Goal: Task Accomplishment & Management: Use online tool/utility

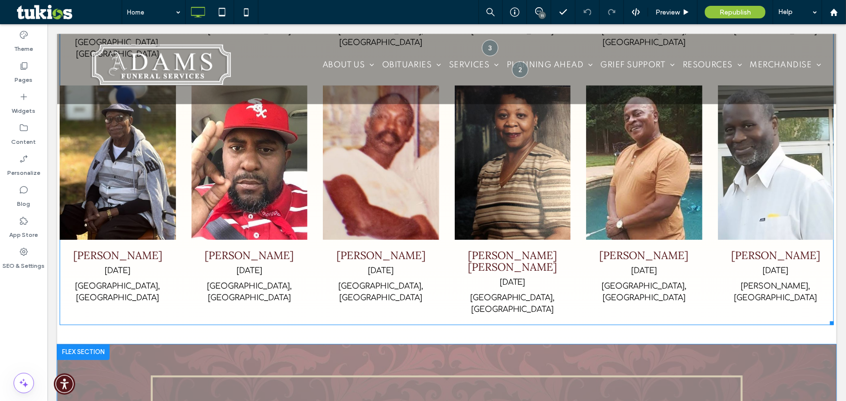
scroll to position [1190, 0]
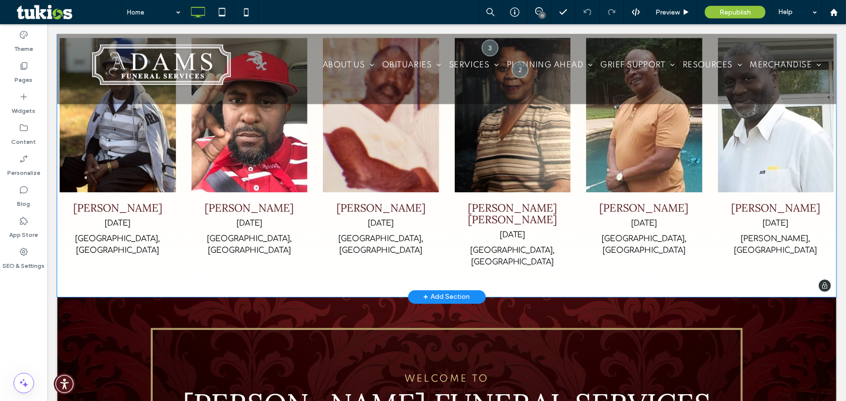
click at [437, 291] on div "+ Add Section" at bounding box center [446, 296] width 47 height 11
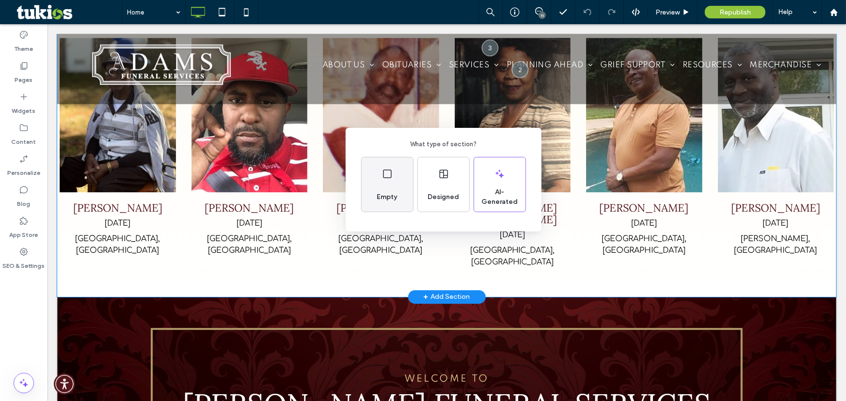
click at [390, 198] on span "Empty" at bounding box center [387, 197] width 28 height 10
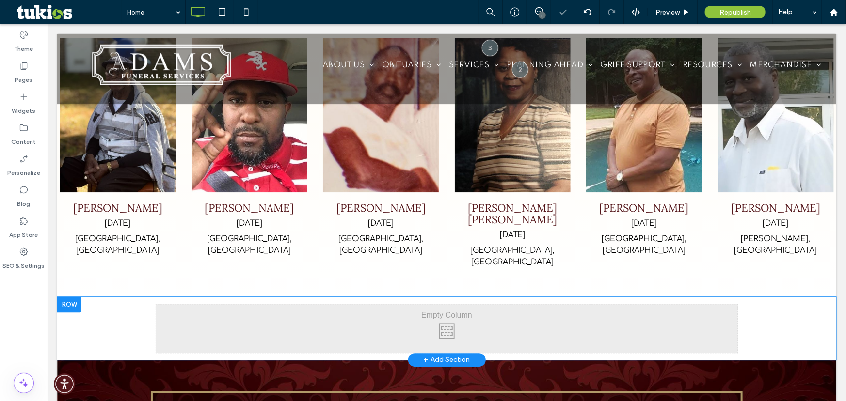
click at [403, 304] on div "Click To Paste Click To Paste" at bounding box center [447, 328] width 582 height 48
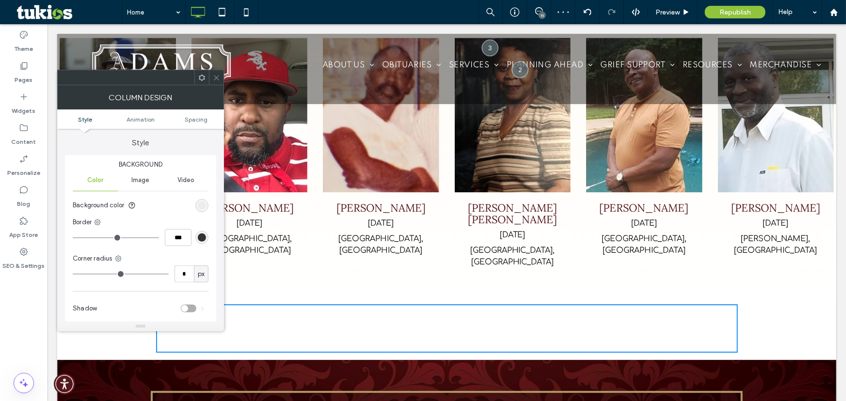
click at [204, 82] on span at bounding box center [201, 77] width 7 height 15
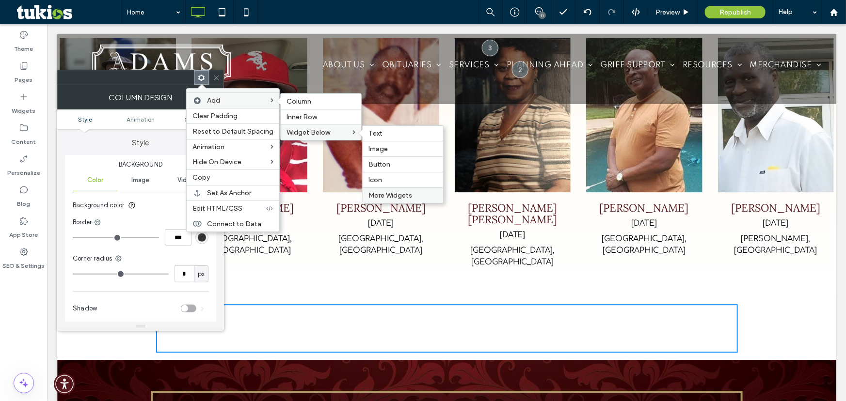
click at [383, 199] on span "More Widgets" at bounding box center [390, 196] width 44 height 8
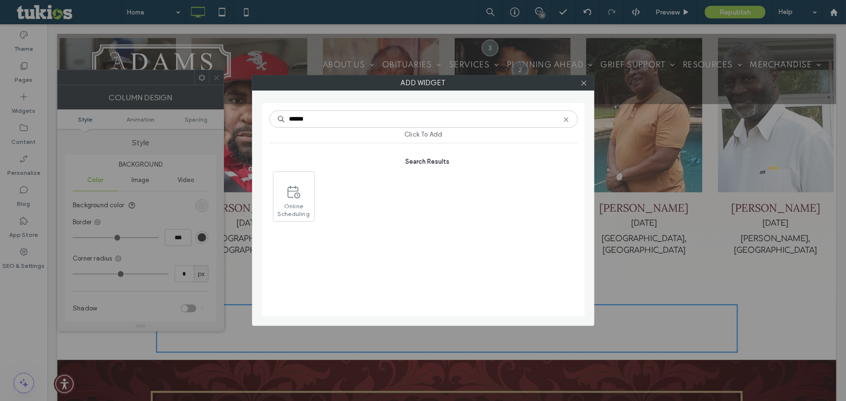
click at [319, 126] on input "******" at bounding box center [424, 119] width 308 height 17
type input "*********"
click at [278, 186] on span at bounding box center [293, 192] width 41 height 22
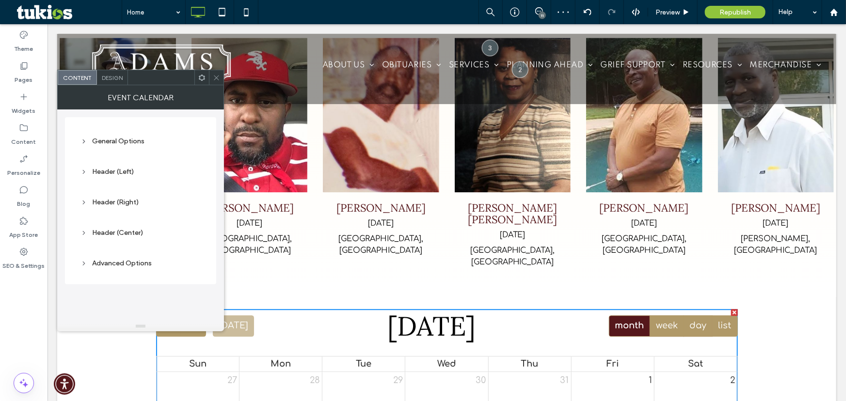
click at [213, 79] on icon at bounding box center [216, 77] width 7 height 7
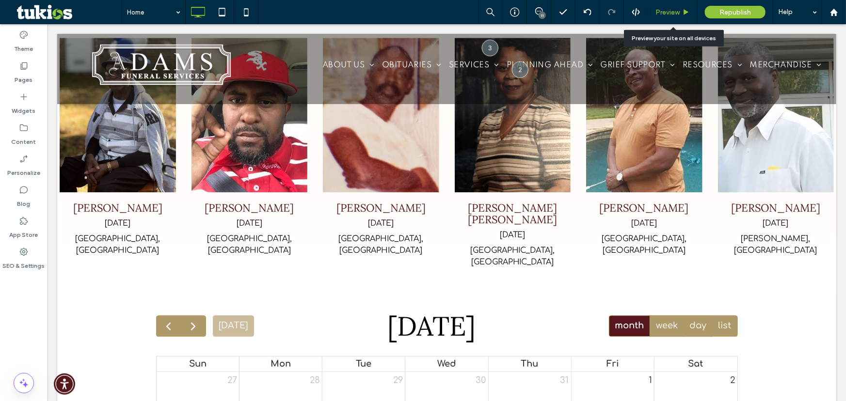
click at [672, 10] on span "Preview" at bounding box center [667, 12] width 24 height 8
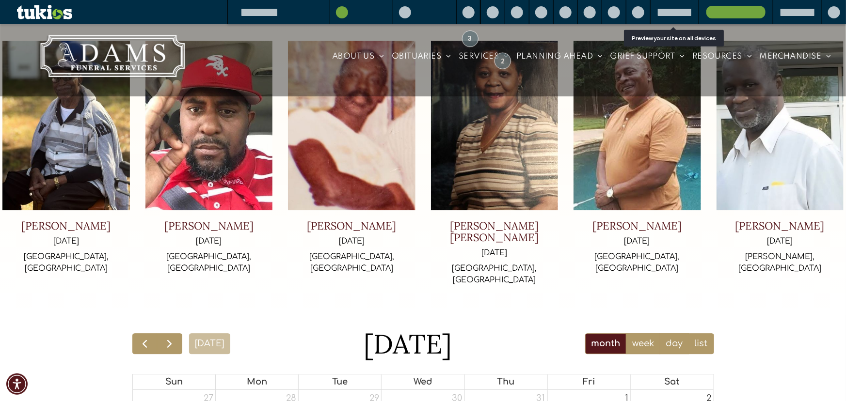
scroll to position [1211, 0]
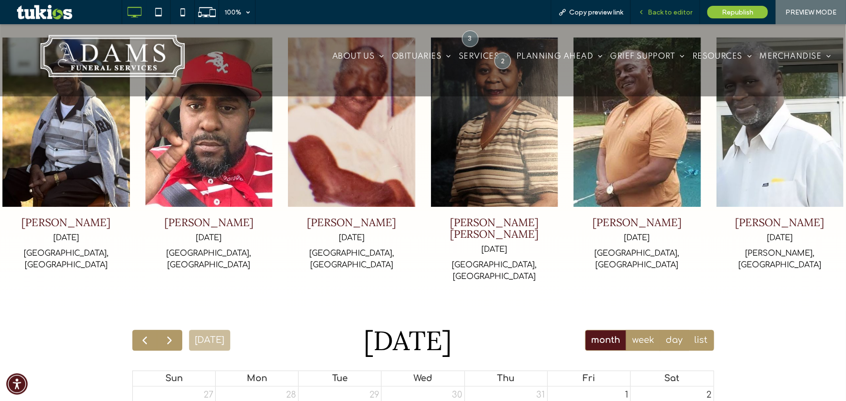
click at [658, 16] on div "Back to editor" at bounding box center [665, 12] width 69 height 24
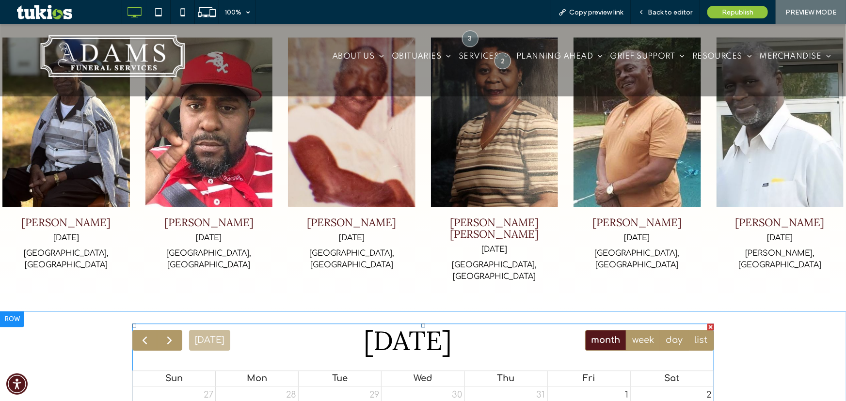
click at [708, 323] on div at bounding box center [710, 326] width 7 height 7
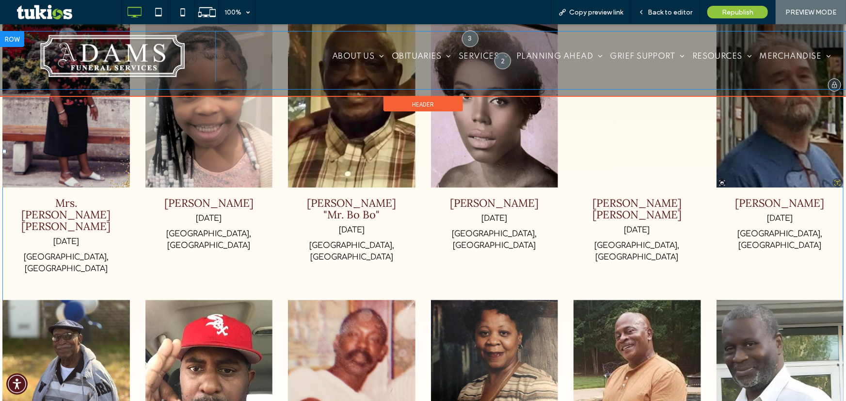
scroll to position [902, 0]
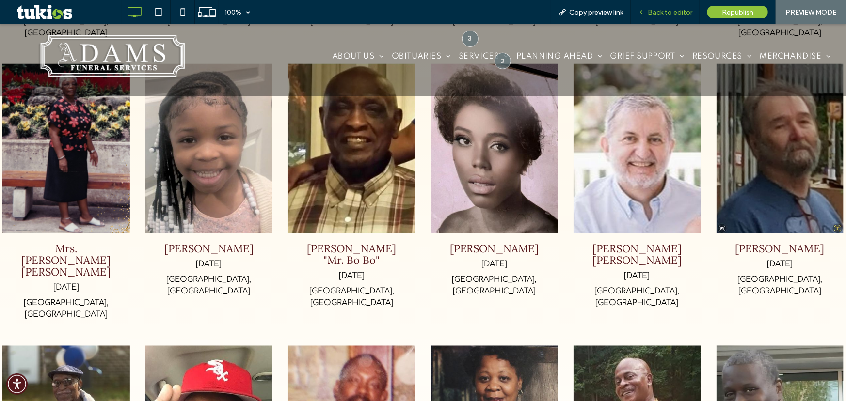
click at [690, 9] on span "Back to editor" at bounding box center [670, 12] width 45 height 8
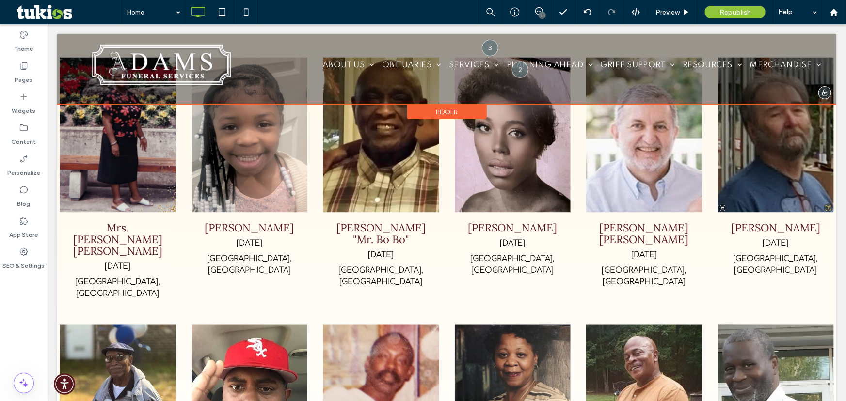
scroll to position [892, 0]
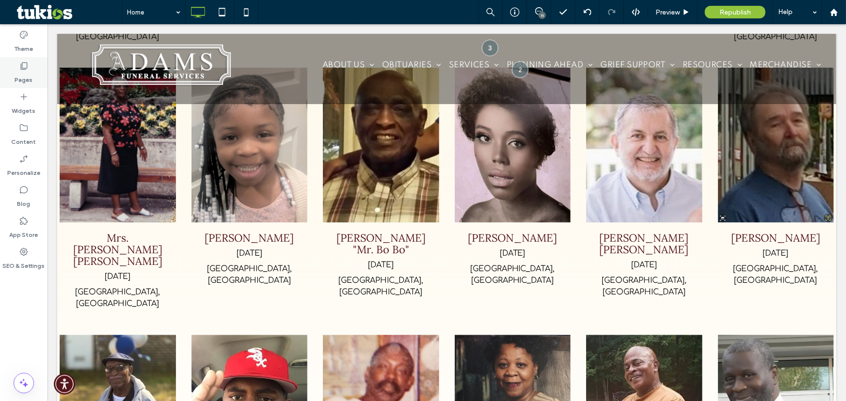
click at [43, 73] on div "Pages" at bounding box center [24, 72] width 48 height 31
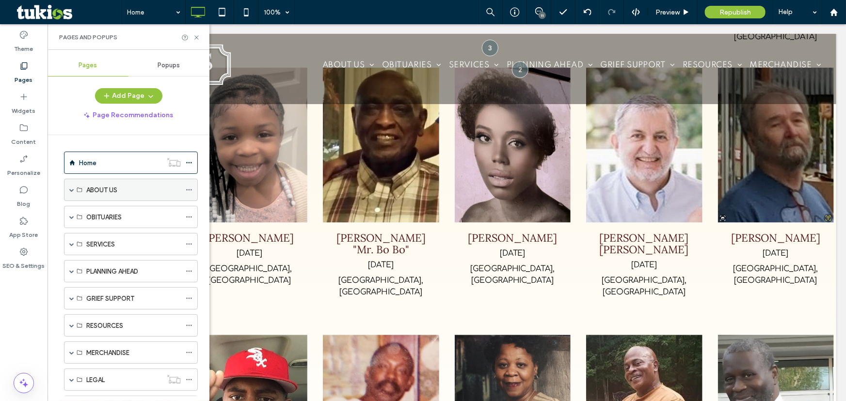
click at [72, 191] on span at bounding box center [71, 190] width 5 height 5
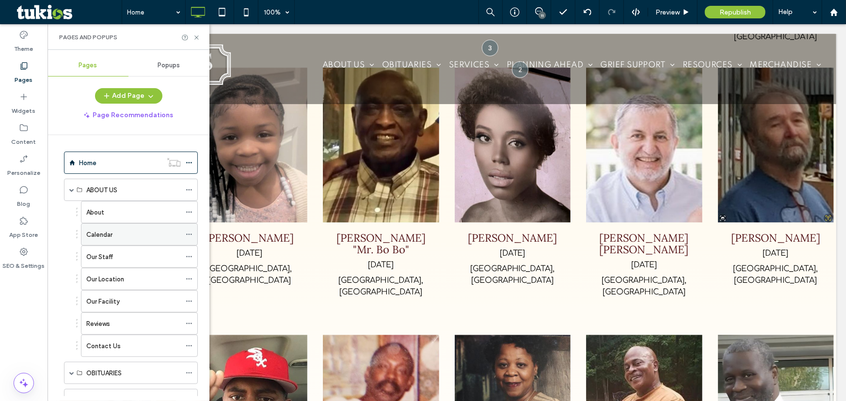
click at [132, 237] on div "Calendar" at bounding box center [133, 235] width 95 height 10
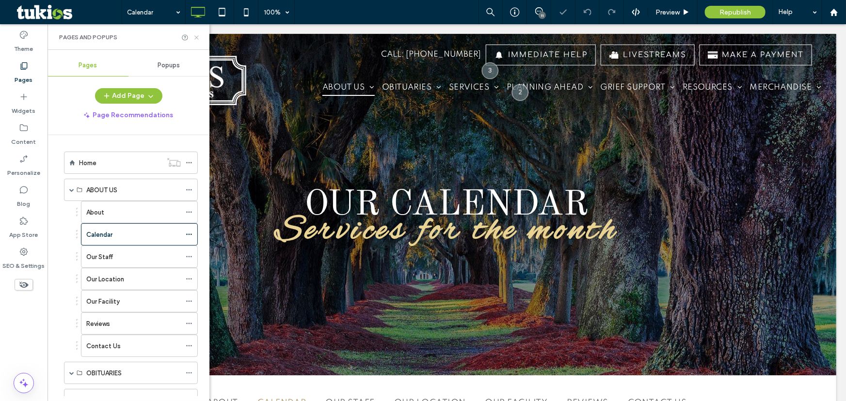
drag, startPoint x: 198, startPoint y: 39, endPoint x: 161, endPoint y: 27, distance: 38.2
click at [198, 39] on use at bounding box center [196, 37] width 4 height 4
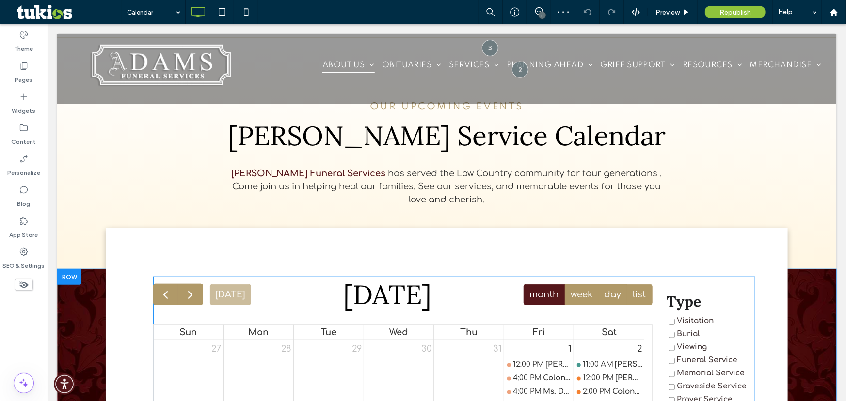
scroll to position [397, 0]
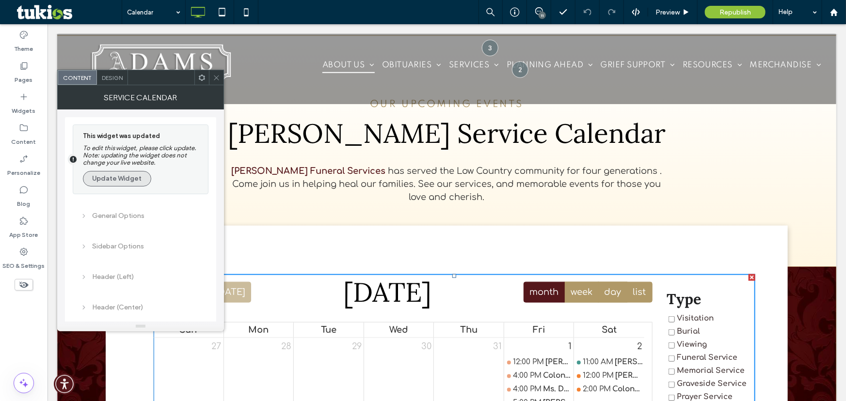
click at [142, 183] on button "Update Widget" at bounding box center [117, 179] width 68 height 16
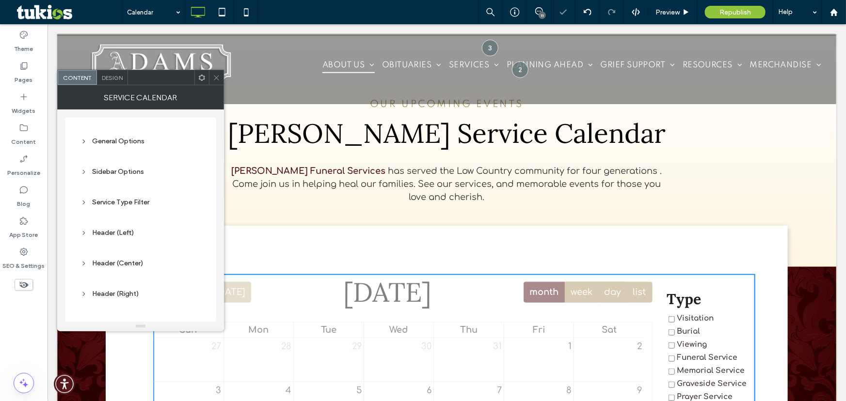
click at [201, 79] on icon at bounding box center [201, 77] width 7 height 7
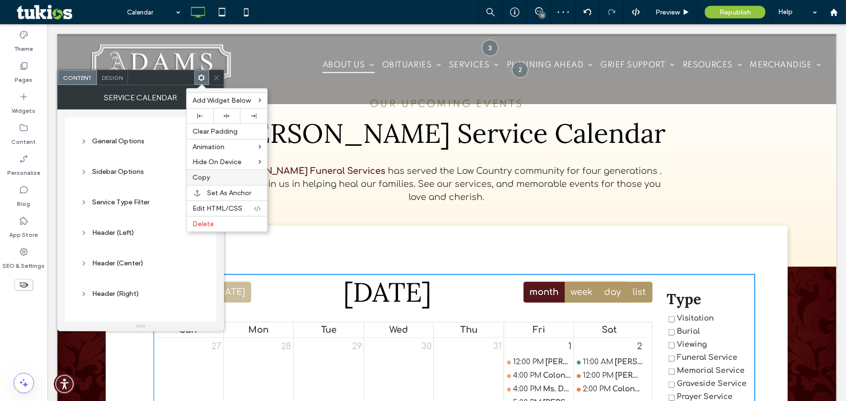
click at [214, 181] on label "Copy" at bounding box center [226, 178] width 69 height 8
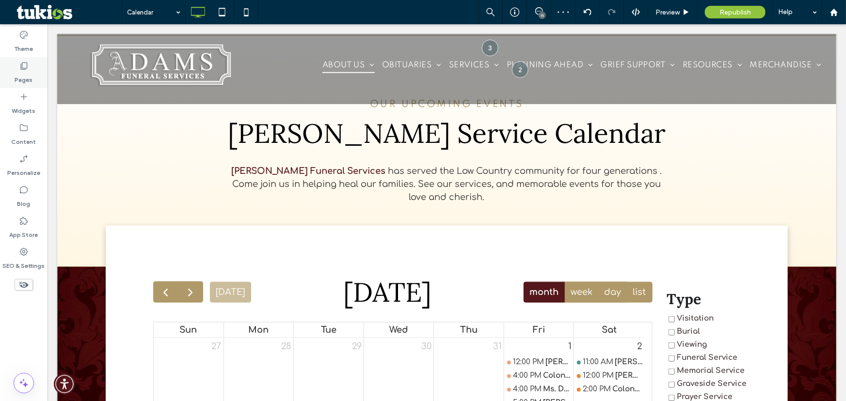
click at [29, 64] on div "Pages" at bounding box center [24, 72] width 48 height 31
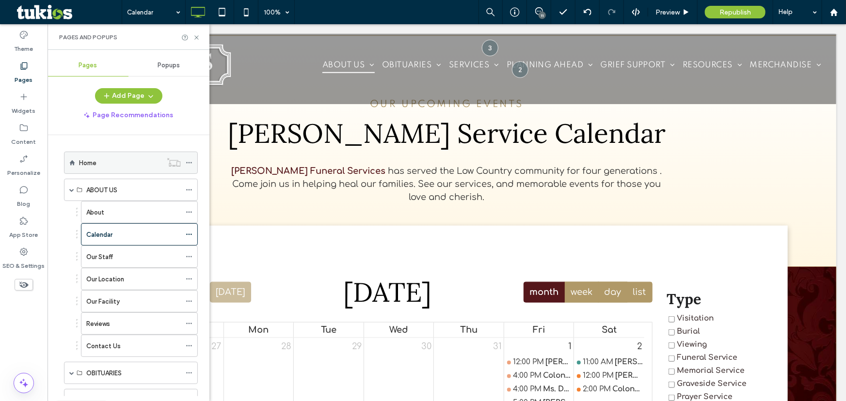
click at [116, 168] on div "Home" at bounding box center [120, 162] width 83 height 21
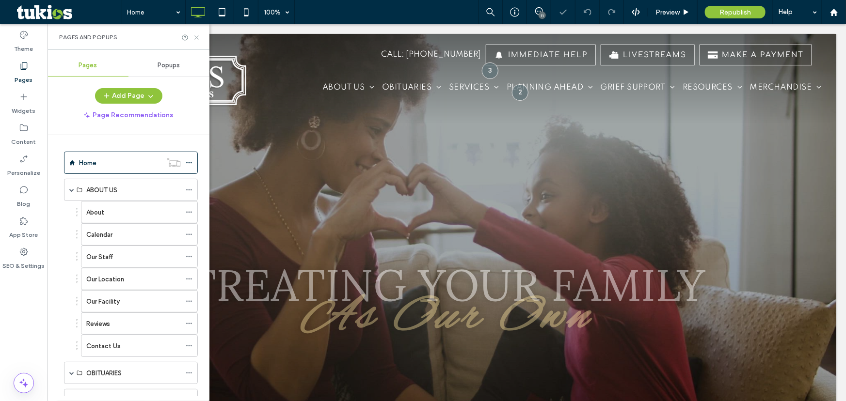
click at [197, 38] on use at bounding box center [196, 37] width 4 height 4
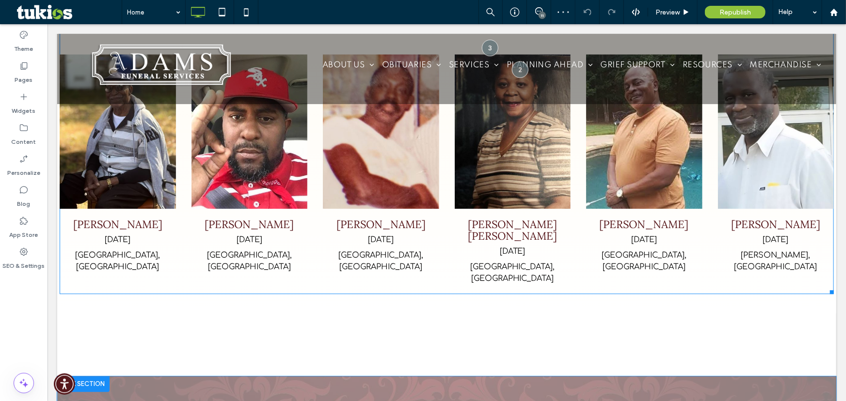
scroll to position [1234, 0]
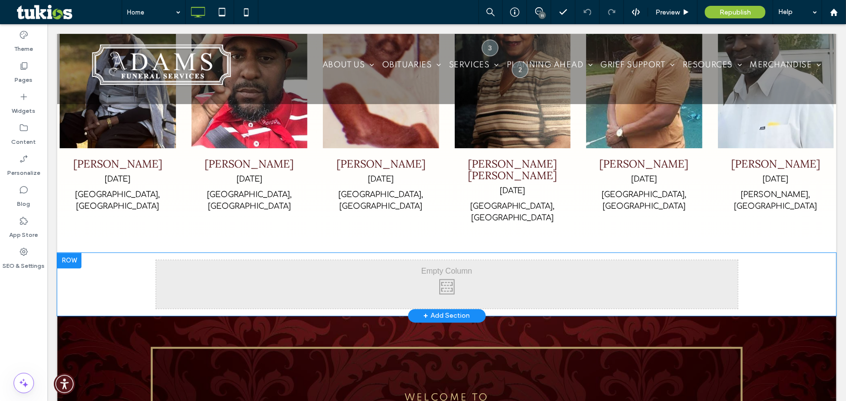
click at [421, 260] on div "Click To Paste" at bounding box center [447, 284] width 582 height 48
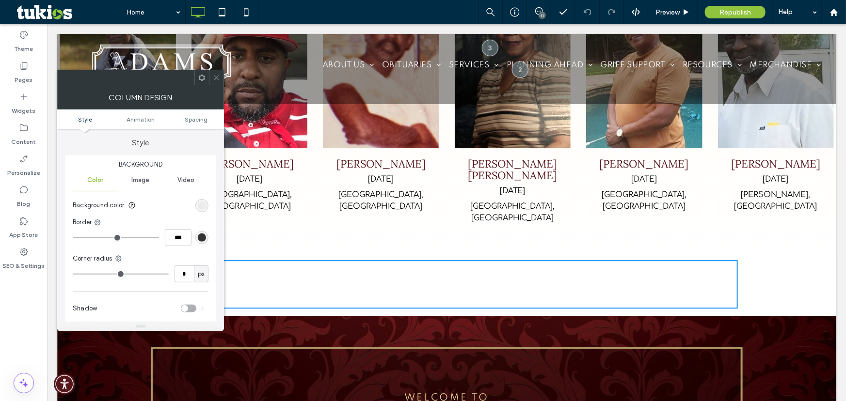
click at [204, 84] on span at bounding box center [201, 77] width 7 height 15
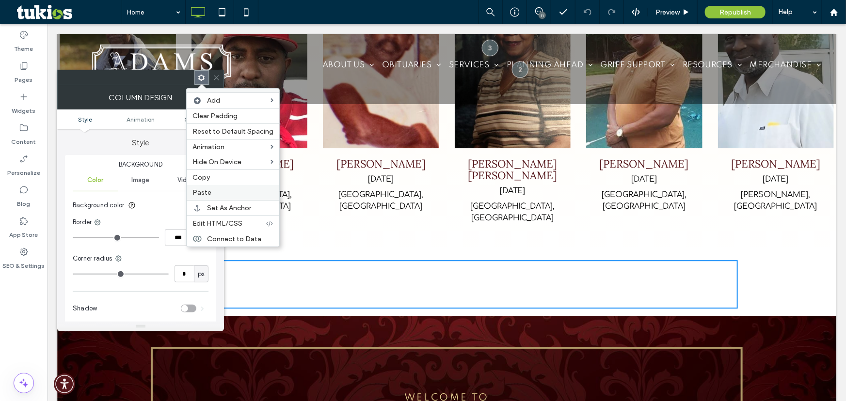
click at [224, 194] on label "Paste" at bounding box center [232, 193] width 81 height 8
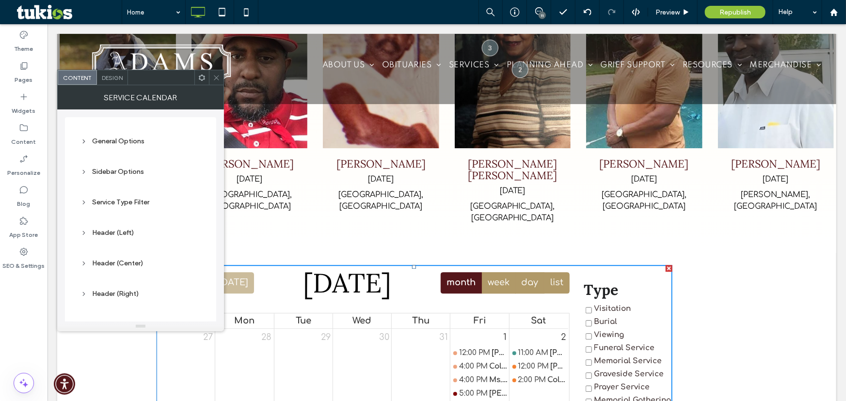
click at [198, 74] on icon at bounding box center [201, 77] width 7 height 7
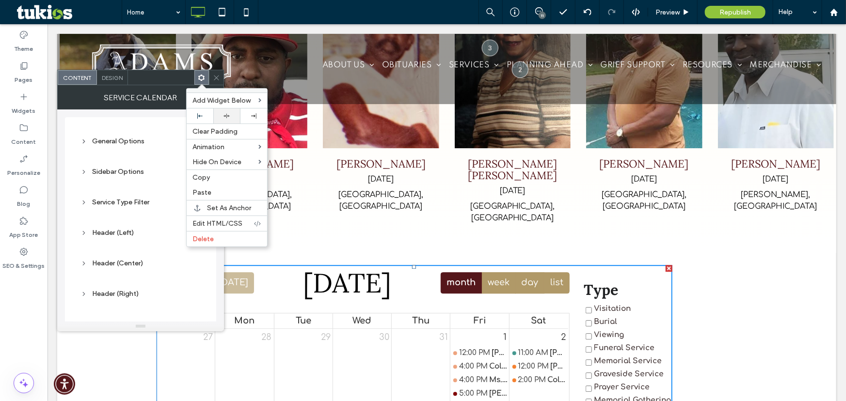
click at [224, 116] on icon at bounding box center [227, 116] width 6 height 6
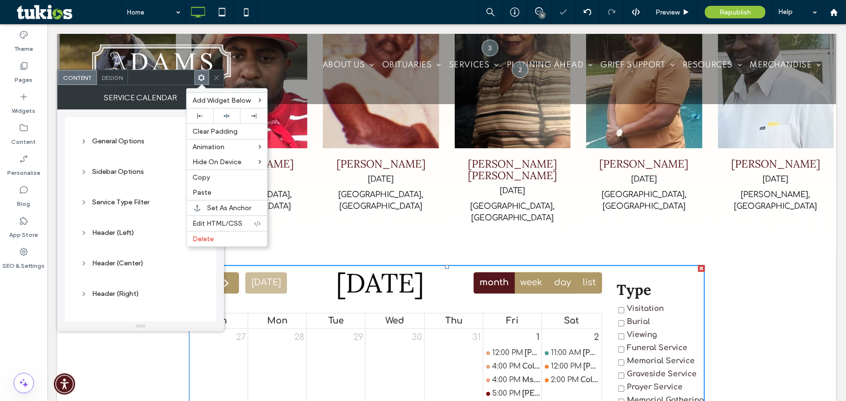
click at [218, 79] on icon at bounding box center [216, 77] width 7 height 7
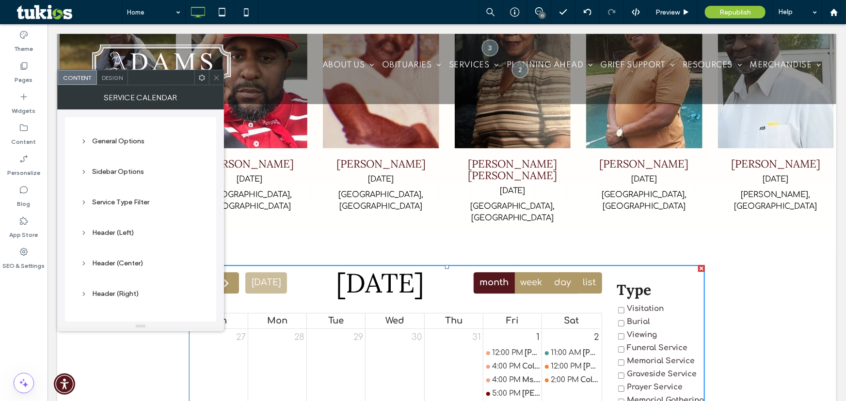
click at [199, 81] on icon at bounding box center [201, 77] width 7 height 7
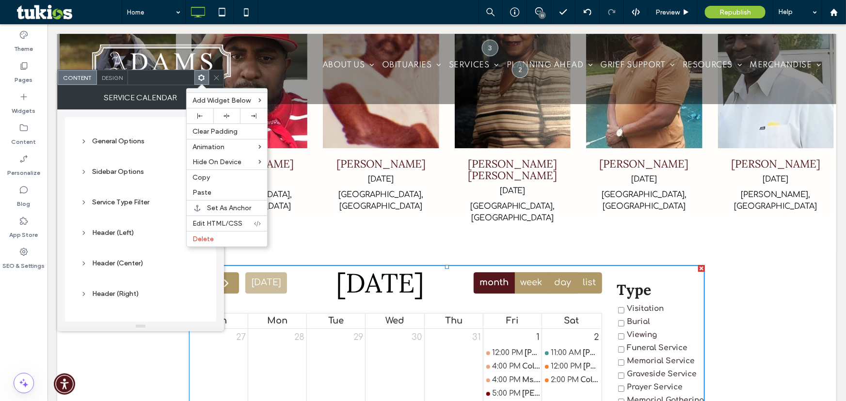
click at [213, 78] on icon at bounding box center [216, 77] width 7 height 7
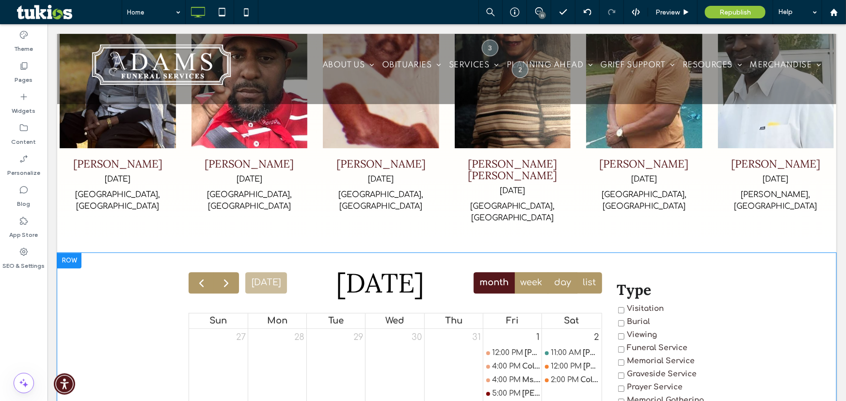
click at [74, 253] on div at bounding box center [69, 261] width 24 height 16
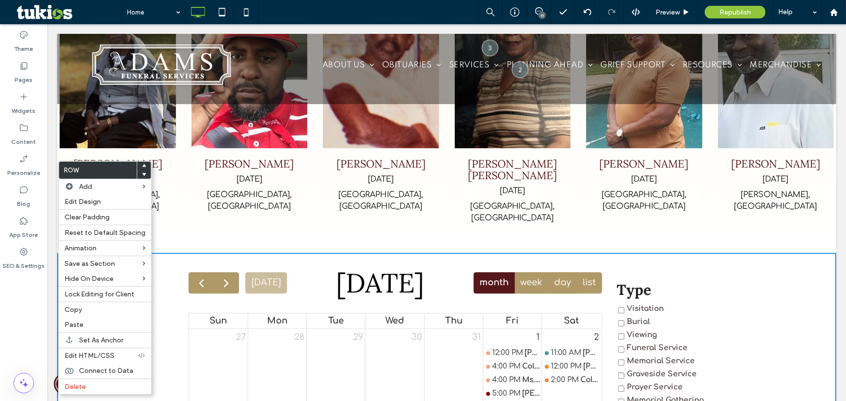
click at [306, 329] on div "29" at bounding box center [335, 337] width 58 height 17
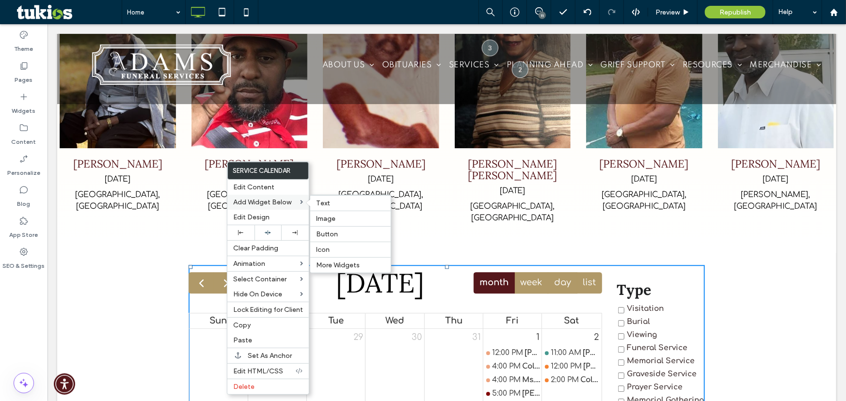
click at [266, 204] on span "Add Widget Below" at bounding box center [262, 202] width 58 height 8
click at [335, 208] on div "Text" at bounding box center [350, 203] width 80 height 16
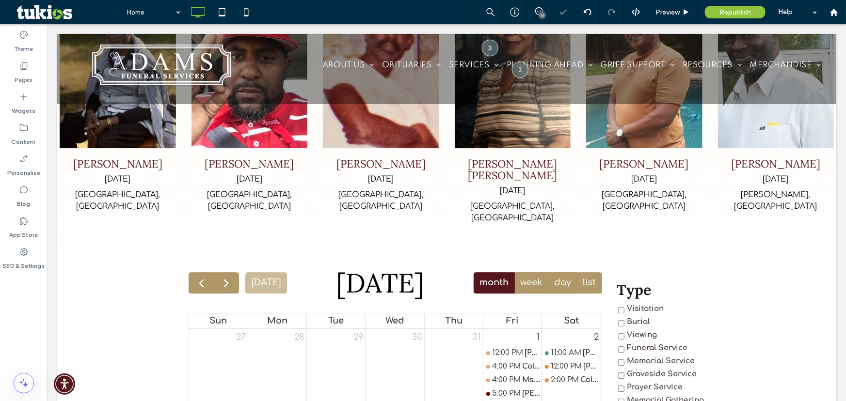
scroll to position [1740, 0]
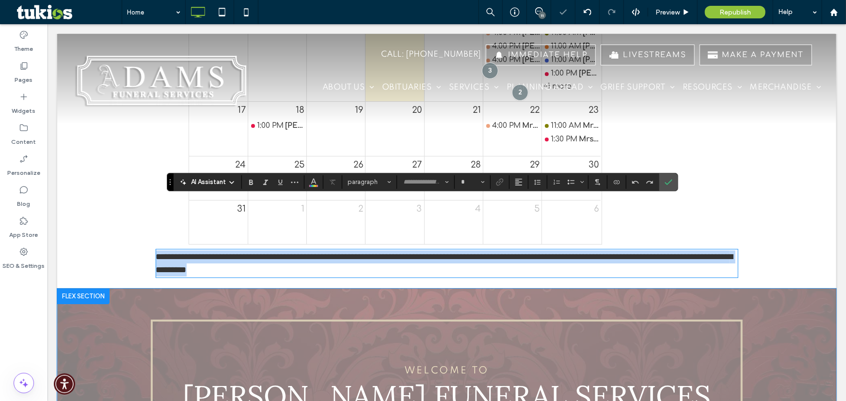
type input "*********"
type input "**"
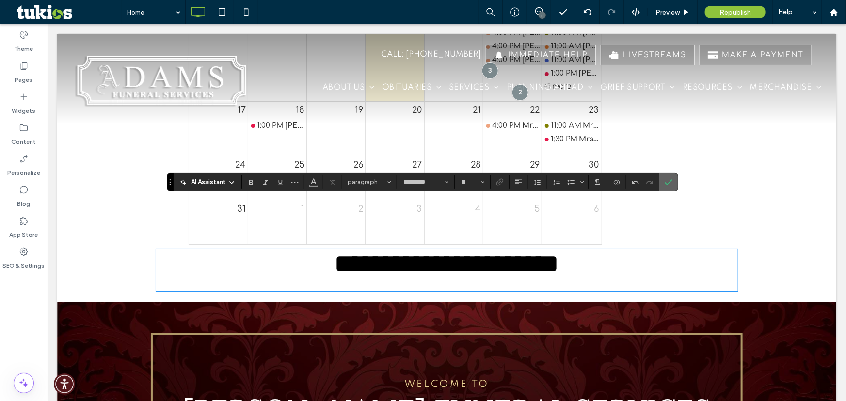
click at [665, 178] on icon "Confirm" at bounding box center [669, 182] width 8 height 8
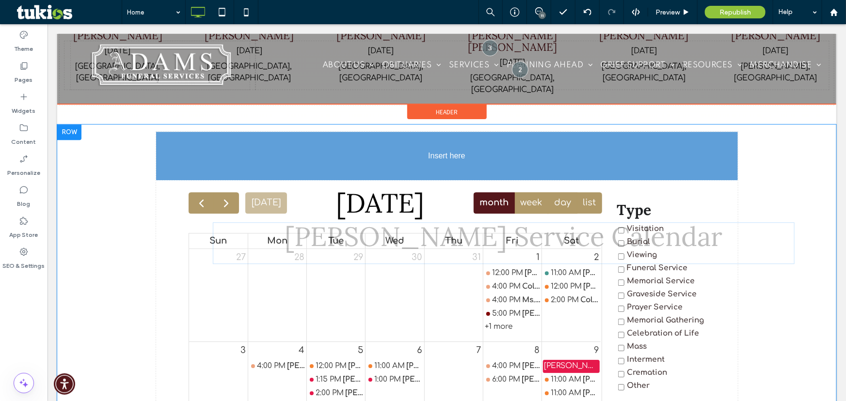
scroll to position [1348, 0]
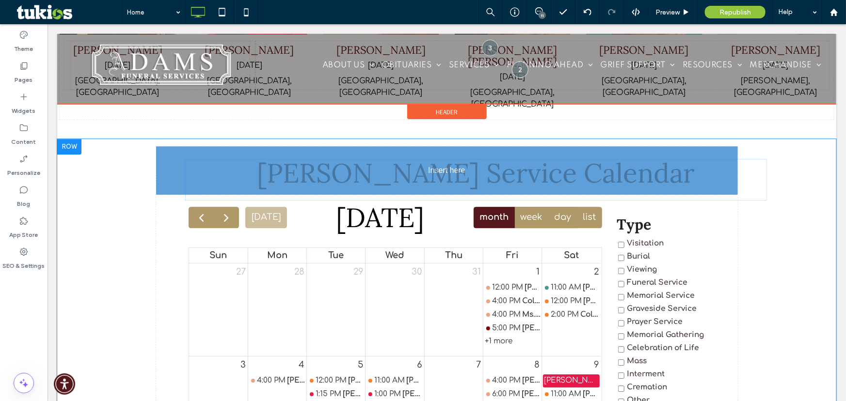
drag, startPoint x: 256, startPoint y: 312, endPoint x: 281, endPoint y: 158, distance: 156.1
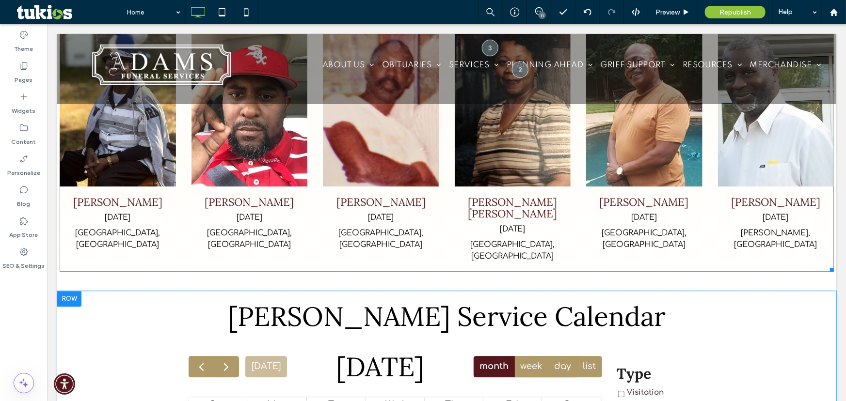
scroll to position [1304, 0]
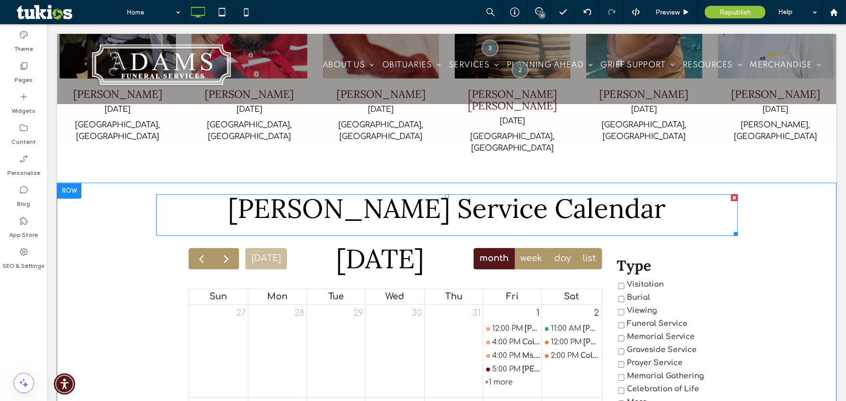
click at [370, 191] on span "[PERSON_NAME] Service Calendar" at bounding box center [446, 208] width 438 height 34
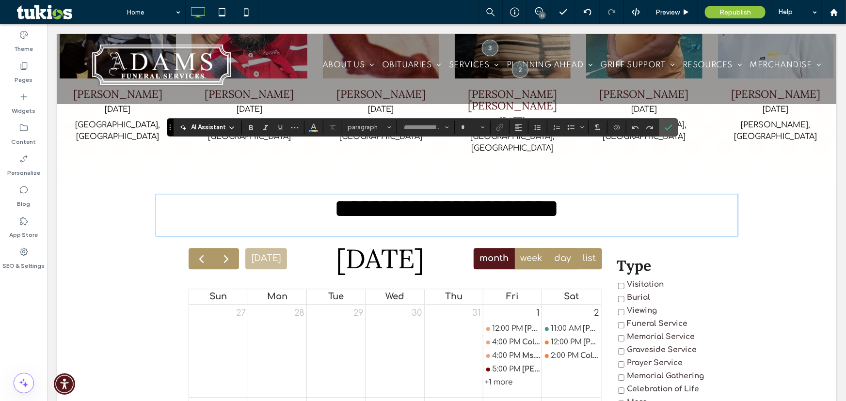
type input "*********"
type input "**"
type input "****"
type input "**"
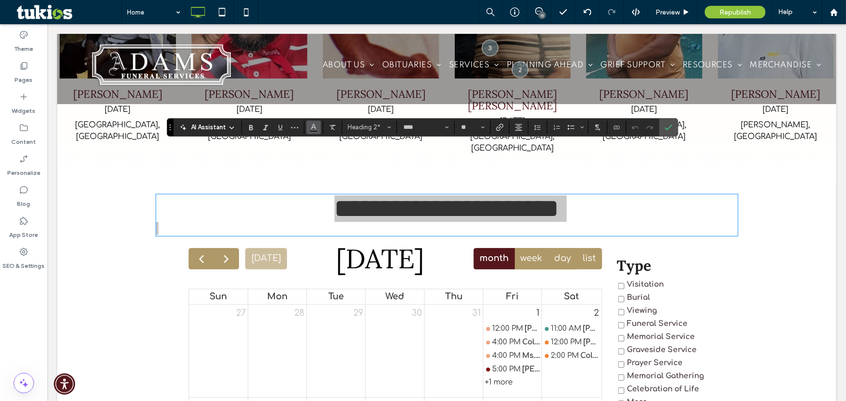
click at [313, 124] on icon "Color" at bounding box center [314, 127] width 8 height 8
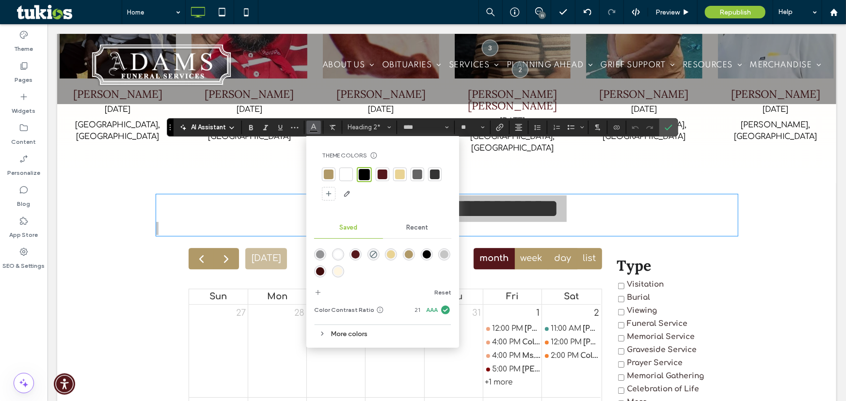
click at [382, 172] on div at bounding box center [383, 175] width 10 height 10
click at [666, 123] on span "Confirm" at bounding box center [667, 127] width 4 height 17
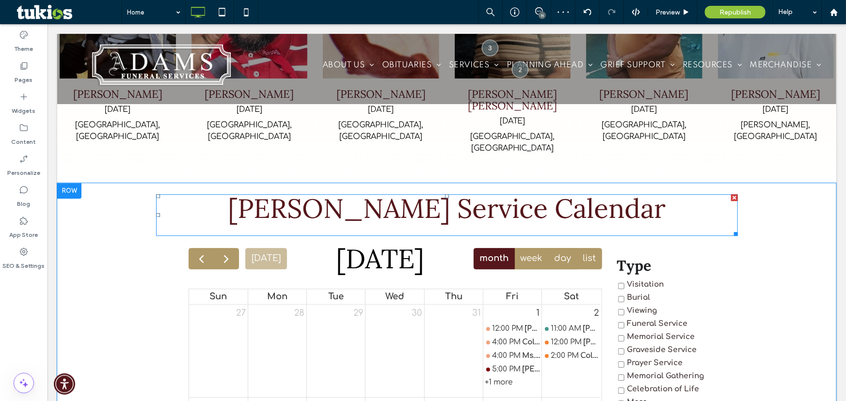
click at [341, 191] on span "[PERSON_NAME] Service Calendar" at bounding box center [446, 208] width 438 height 34
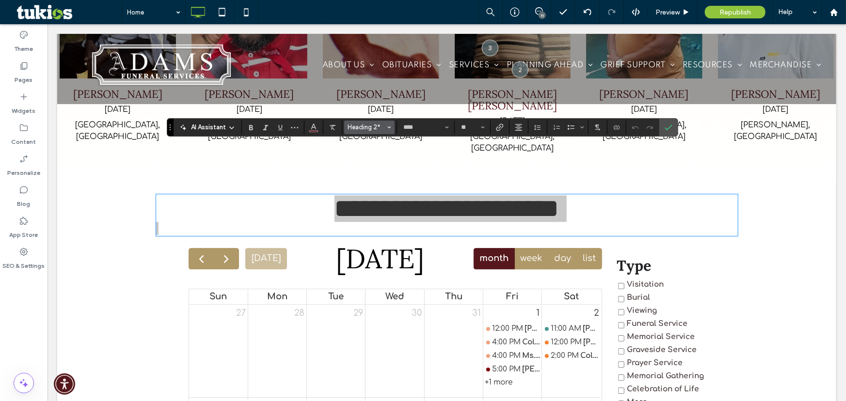
click at [381, 130] on span "Heading 2*" at bounding box center [367, 127] width 38 height 7
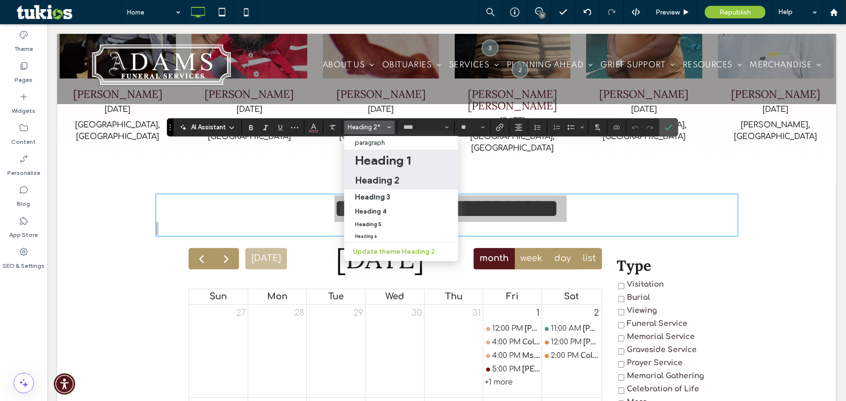
click at [373, 165] on h1 "Heading 1" at bounding box center [383, 161] width 56 height 16
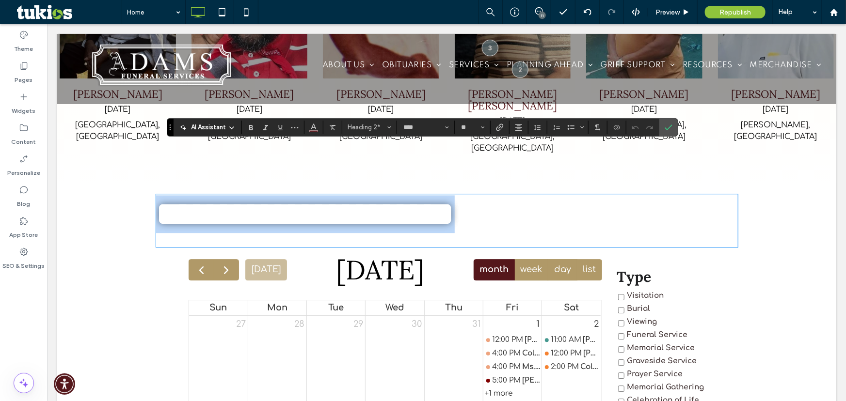
type input "*"
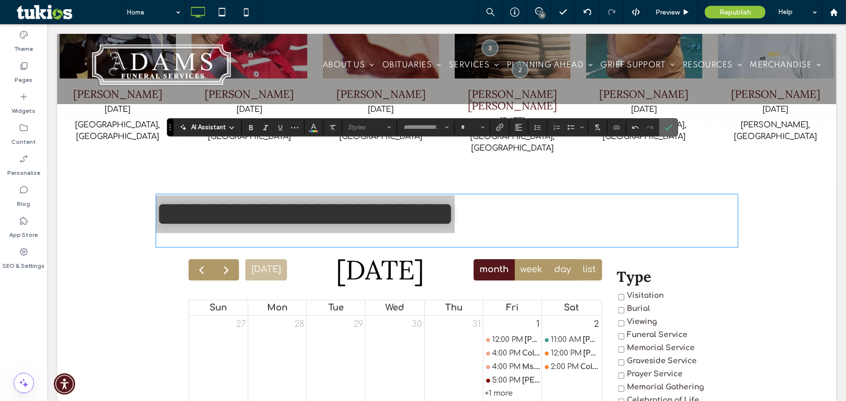
click at [673, 128] on label "Confirm" at bounding box center [668, 127] width 15 height 17
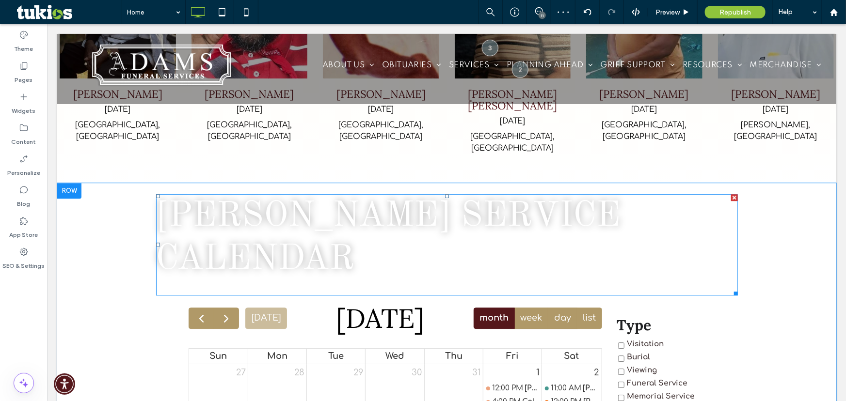
click at [339, 199] on span "[PERSON_NAME] Service Calendar" at bounding box center [388, 238] width 465 height 78
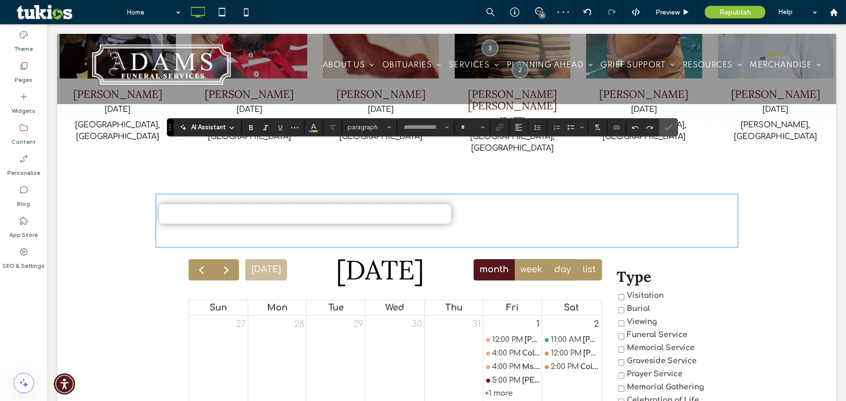
type input "**********"
type input "**"
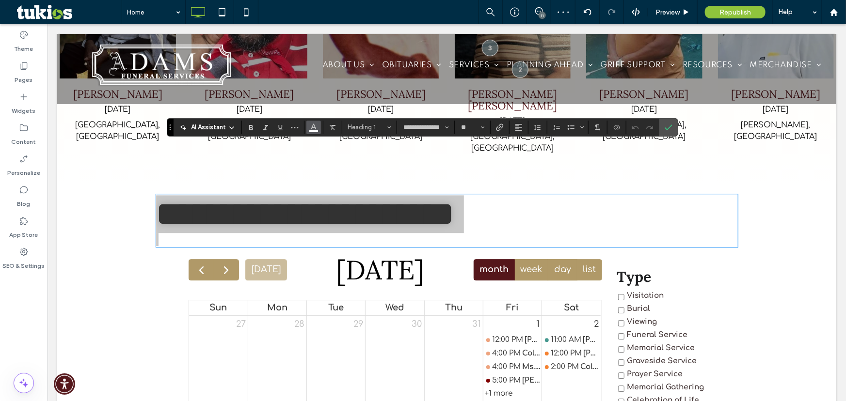
click at [313, 125] on icon "Color" at bounding box center [314, 127] width 8 height 8
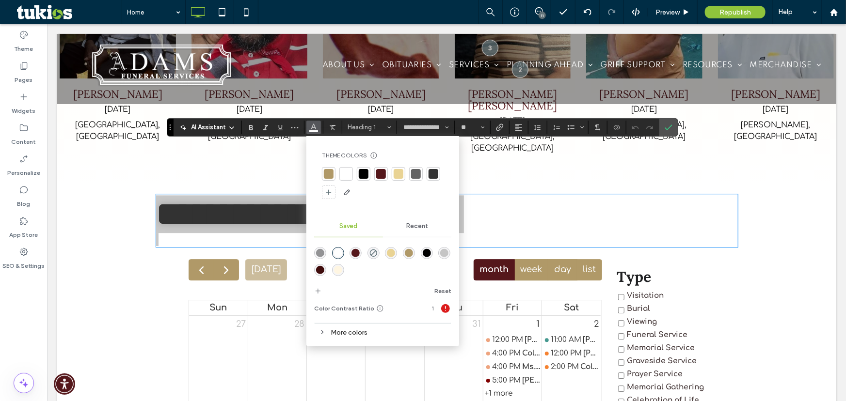
click at [380, 175] on div at bounding box center [381, 174] width 10 height 10
click at [662, 130] on label "Confirm" at bounding box center [668, 127] width 15 height 17
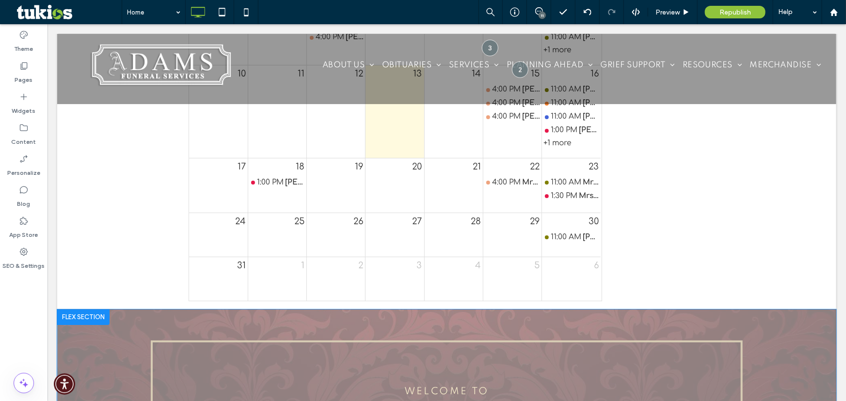
scroll to position [1612, 0]
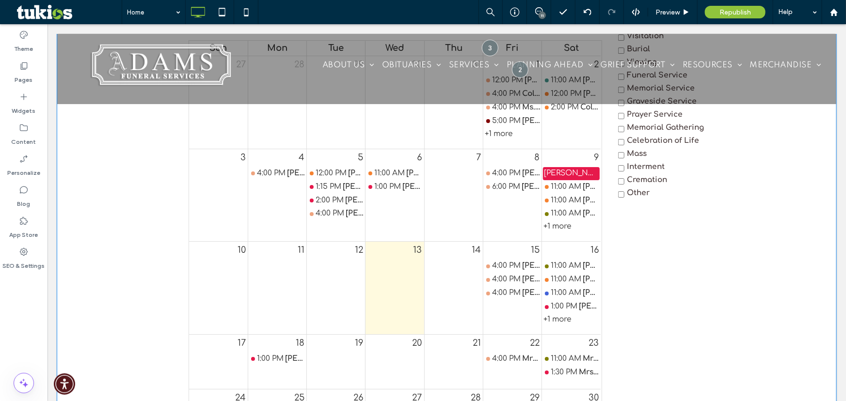
click at [156, 257] on div "Click To Paste [PERSON_NAME] Service Calendar [DATE] [DATE] month week day list…" at bounding box center [447, 180] width 582 height 597
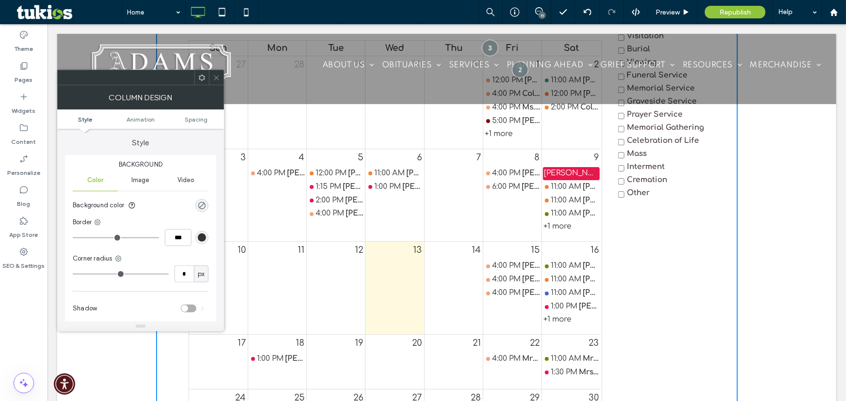
click at [200, 80] on icon at bounding box center [201, 77] width 7 height 7
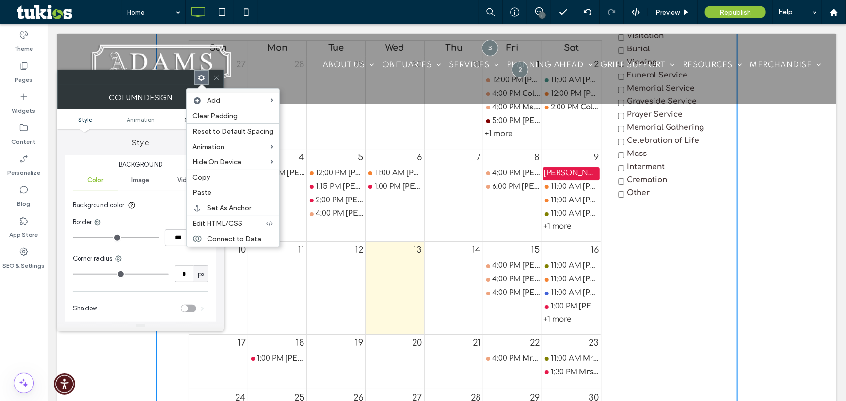
click at [170, 119] on link "Spacing" at bounding box center [196, 119] width 56 height 7
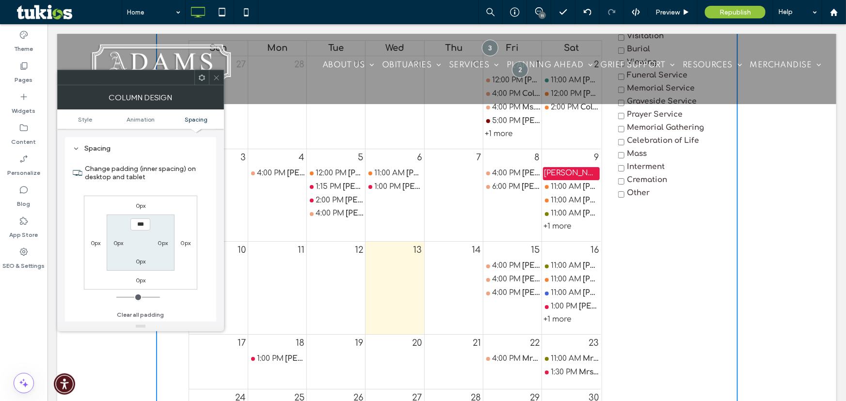
scroll to position [227, 0]
click at [143, 258] on label "0px" at bounding box center [141, 260] width 10 height 7
type input "**"
type input "****"
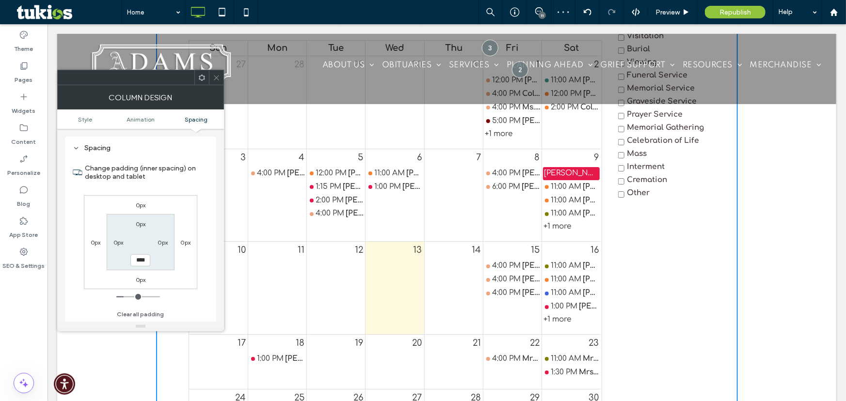
click at [213, 87] on div "Column Design" at bounding box center [140, 97] width 167 height 24
click at [216, 83] on span at bounding box center [216, 77] width 7 height 15
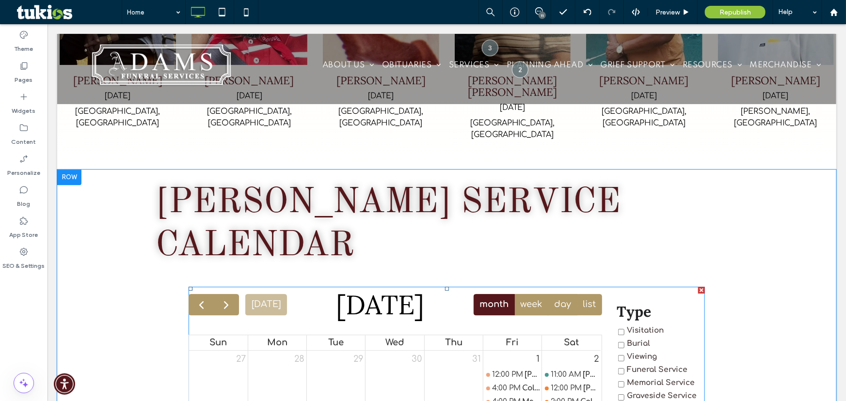
scroll to position [1260, 0]
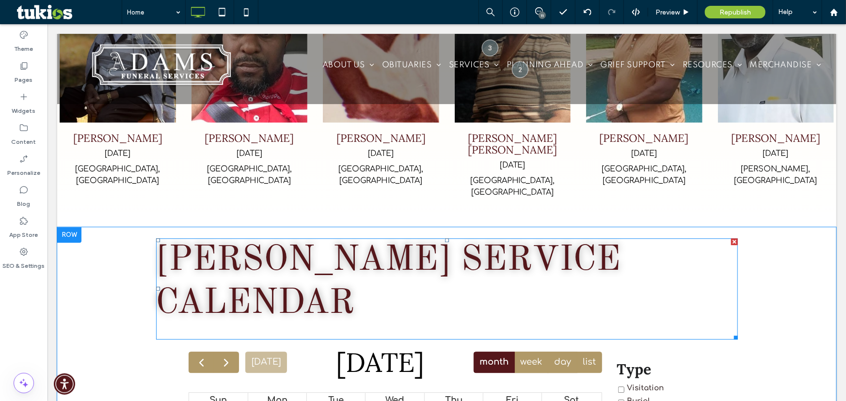
click at [635, 325] on p at bounding box center [447, 331] width 582 height 13
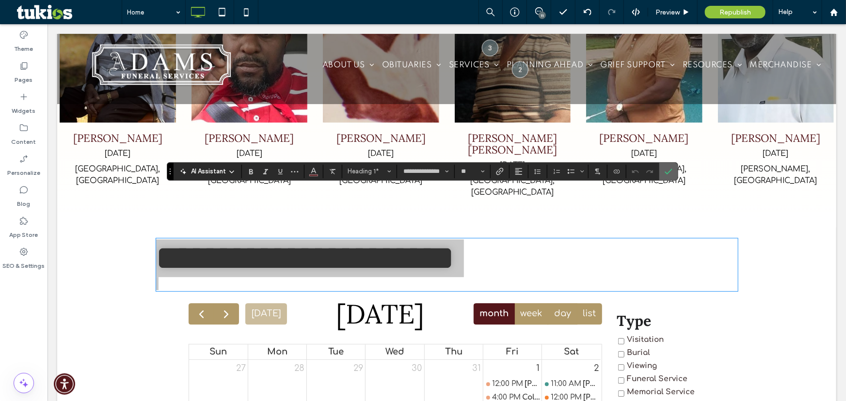
click at [668, 176] on span "Confirm" at bounding box center [667, 171] width 4 height 17
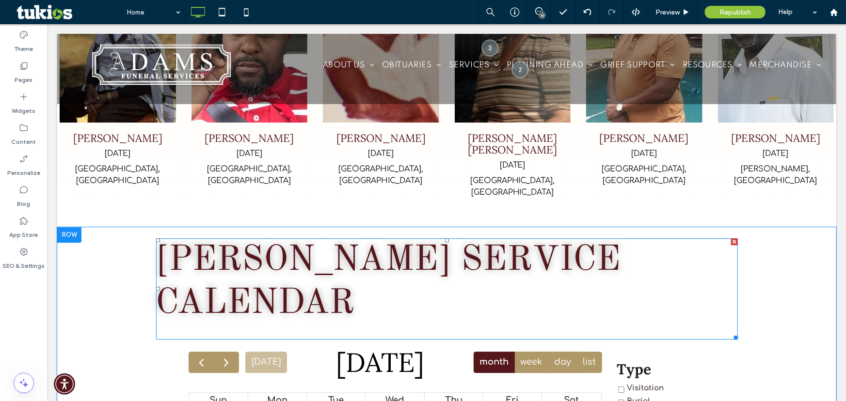
click at [692, 239] on h1 "[PERSON_NAME] Service Calendar" at bounding box center [447, 282] width 582 height 86
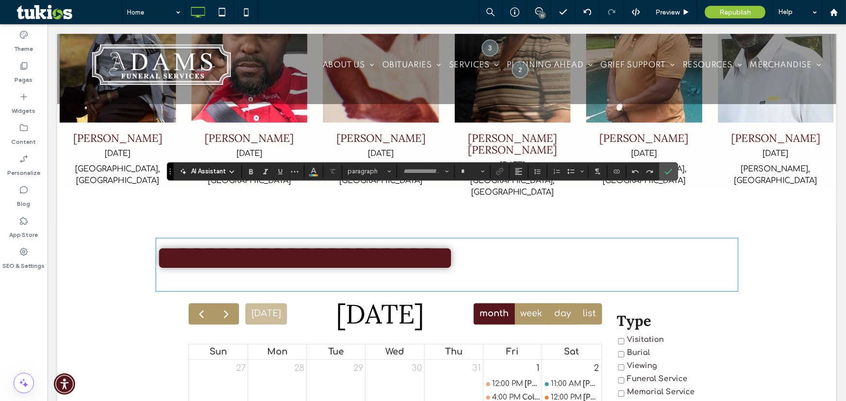
type input "**********"
type input "**"
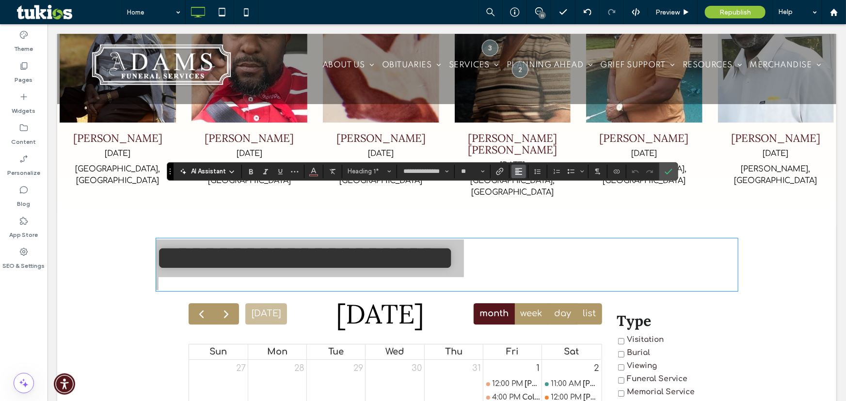
click at [519, 175] on span "Alignment" at bounding box center [519, 171] width 8 height 13
click at [528, 195] on label "ui.textEditor.alignment.center" at bounding box center [528, 201] width 34 height 14
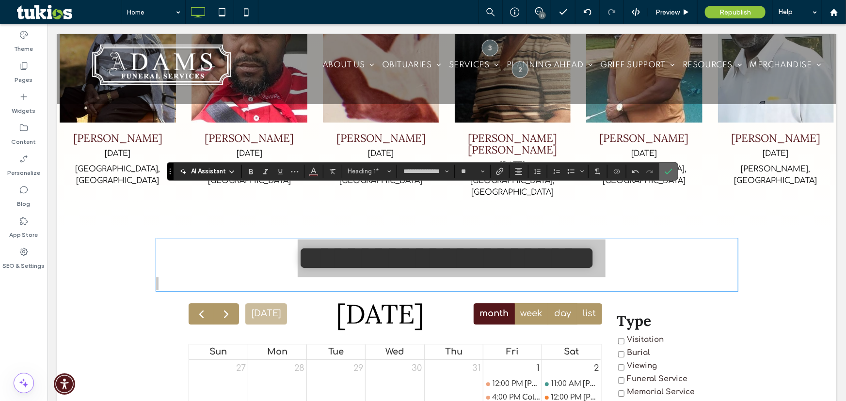
click at [670, 174] on icon "Confirm" at bounding box center [669, 172] width 8 height 8
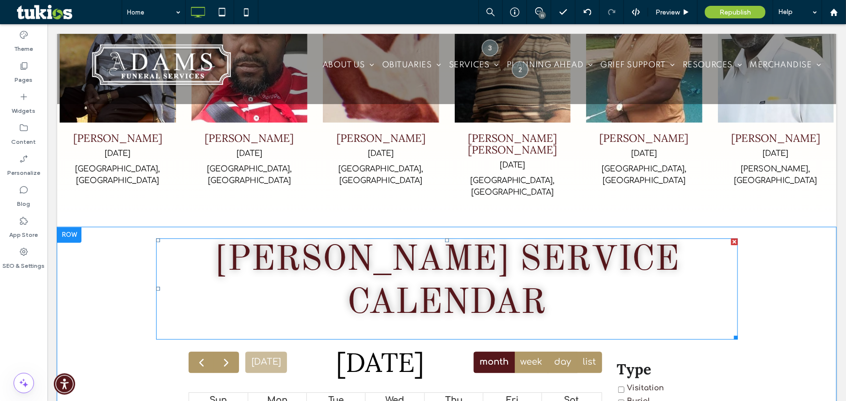
click at [494, 239] on h1 "[PERSON_NAME] Service Calendar" at bounding box center [447, 282] width 582 height 86
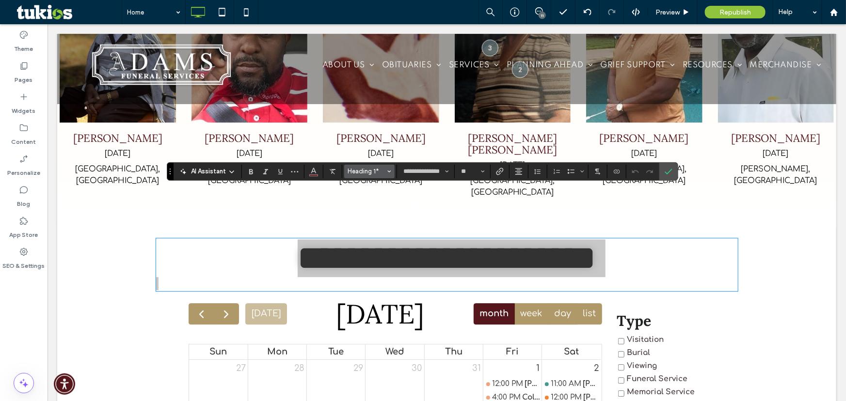
click at [368, 176] on button "Heading 1*" at bounding box center [369, 172] width 50 height 14
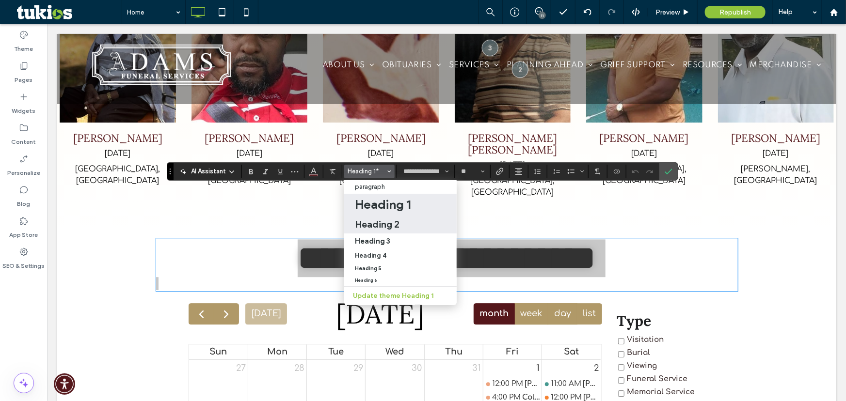
click at [375, 219] on h2 "Heading 2" at bounding box center [377, 225] width 45 height 12
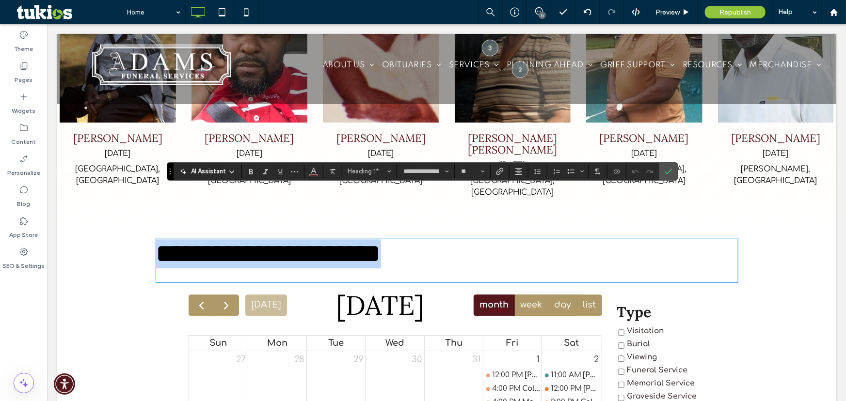
type input "*"
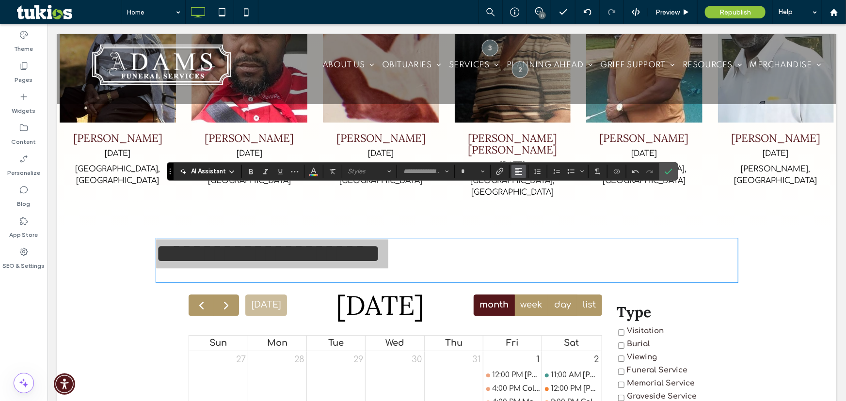
click at [522, 171] on icon "Alignment" at bounding box center [519, 172] width 8 height 8
click at [527, 201] on use "ui.textEditor.alignment.center" at bounding box center [526, 201] width 7 height 7
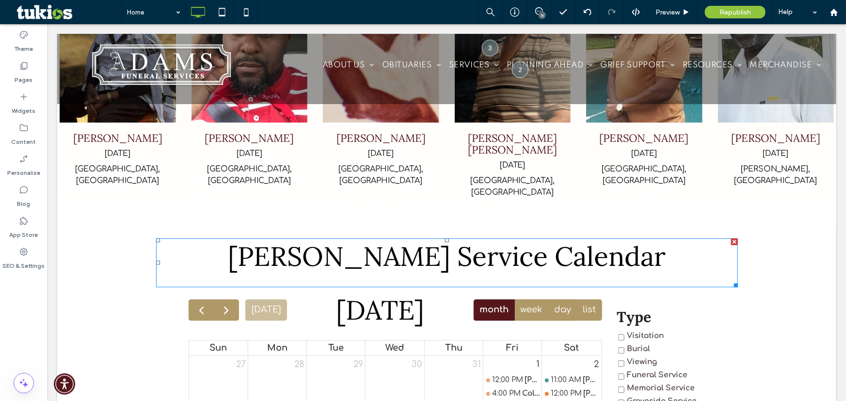
drag, startPoint x: 728, startPoint y: 192, endPoint x: 775, endPoint y: 217, distance: 52.9
click at [731, 238] on div at bounding box center [734, 241] width 7 height 7
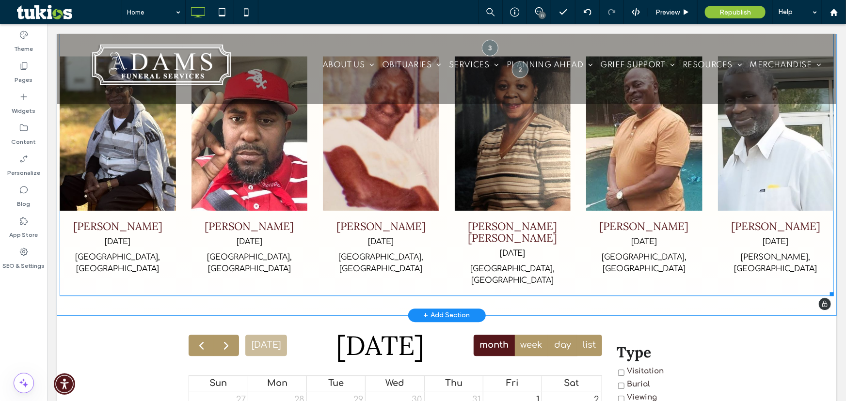
scroll to position [1391, 0]
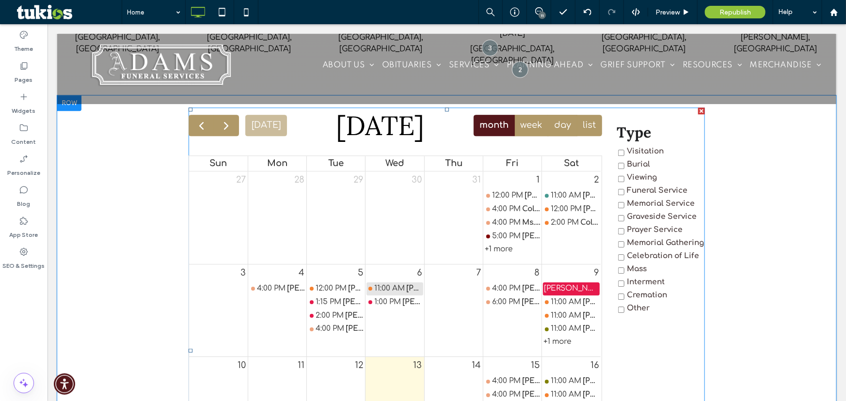
drag, startPoint x: 402, startPoint y: 236, endPoint x: 409, endPoint y: 242, distance: 9.6
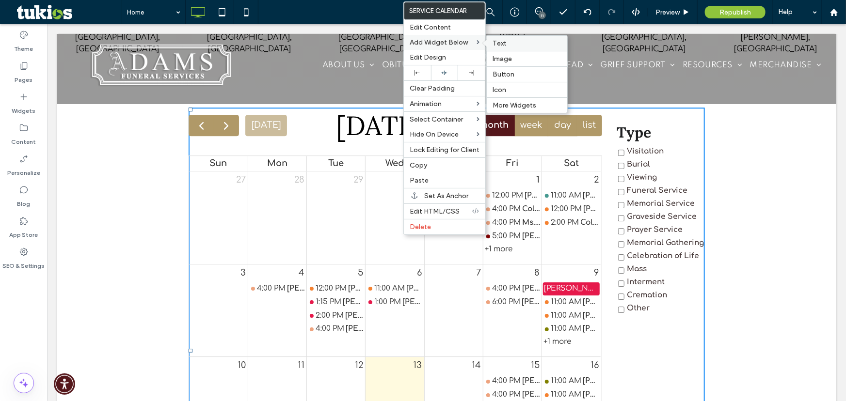
click at [499, 44] on span "Text" at bounding box center [500, 43] width 14 height 8
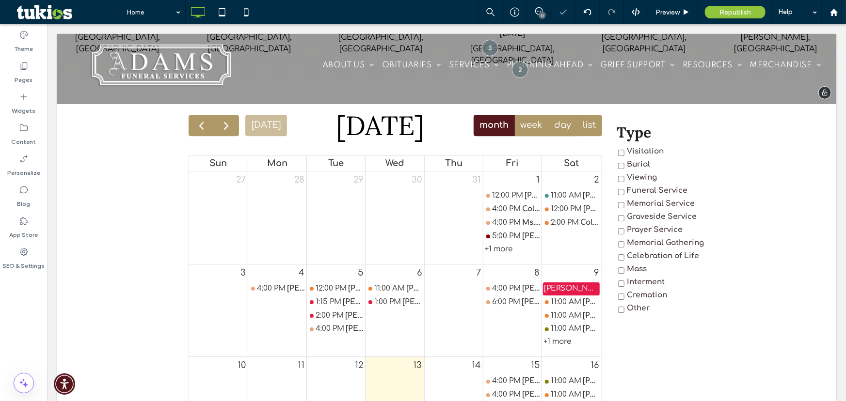
type input "*********"
type input "**"
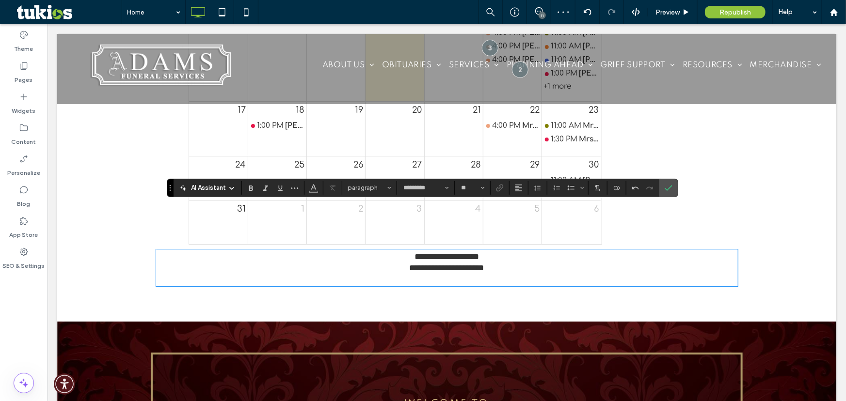
scroll to position [1652, 0]
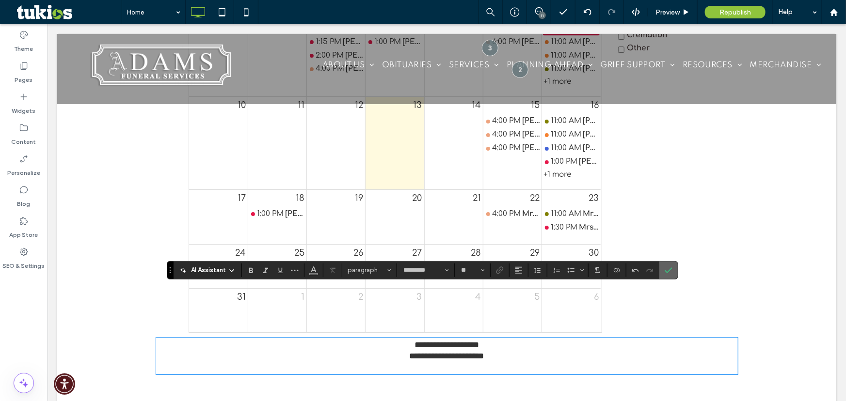
click at [665, 273] on icon "Confirm" at bounding box center [669, 271] width 8 height 8
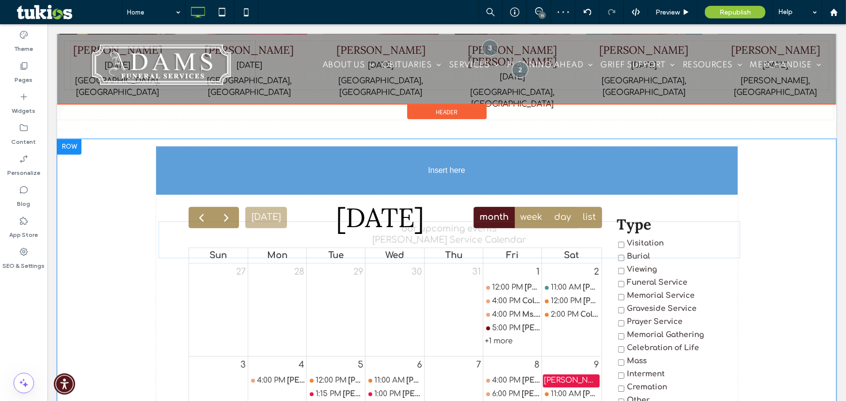
scroll to position [1304, 0]
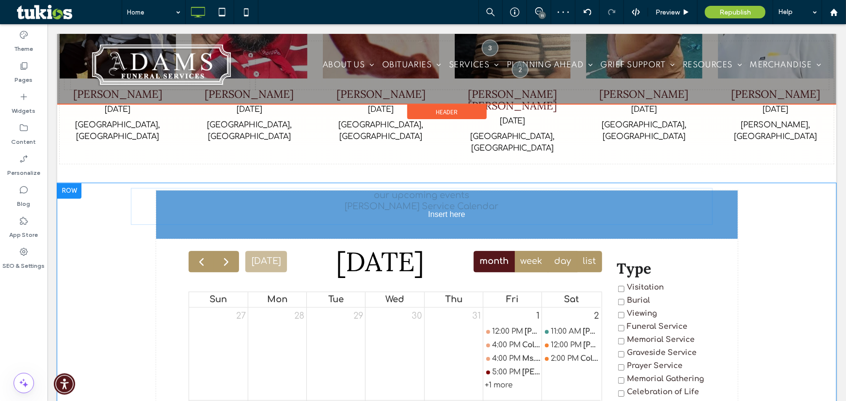
drag, startPoint x: 544, startPoint y: 320, endPoint x: 322, endPoint y: 169, distance: 268.1
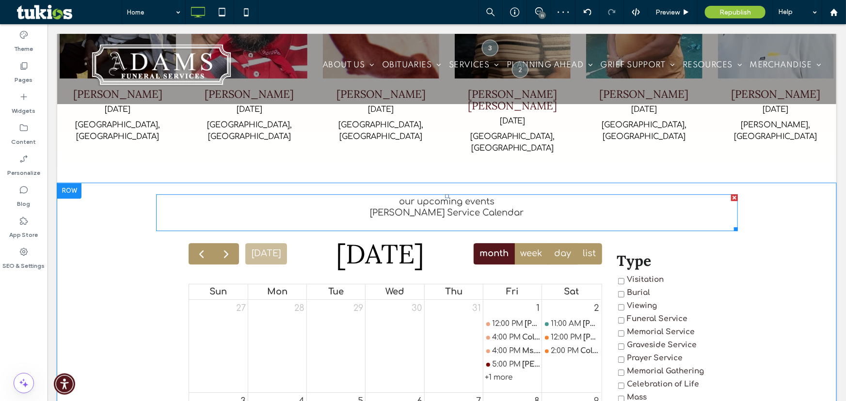
click at [450, 208] on span "[PERSON_NAME] Service Calendar" at bounding box center [446, 213] width 154 height 10
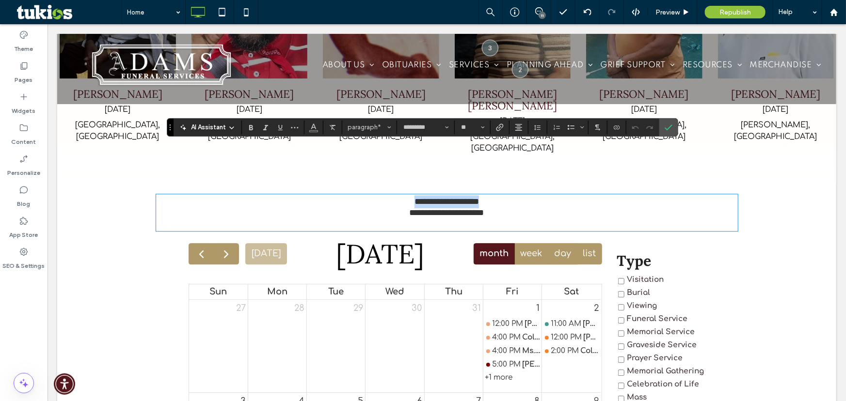
drag, startPoint x: 492, startPoint y: 150, endPoint x: 377, endPoint y: 151, distance: 114.9
click at [378, 195] on p "**********" at bounding box center [447, 201] width 582 height 13
click at [375, 125] on span "paragraph*" at bounding box center [367, 127] width 38 height 7
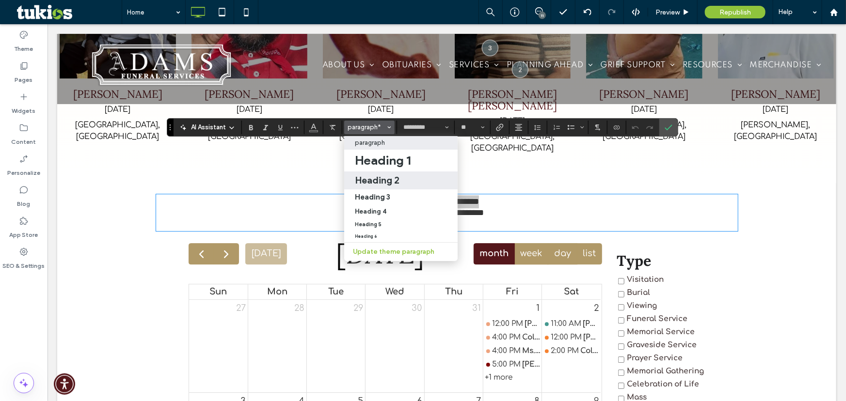
click at [379, 176] on h2 "Heading 2" at bounding box center [377, 181] width 45 height 12
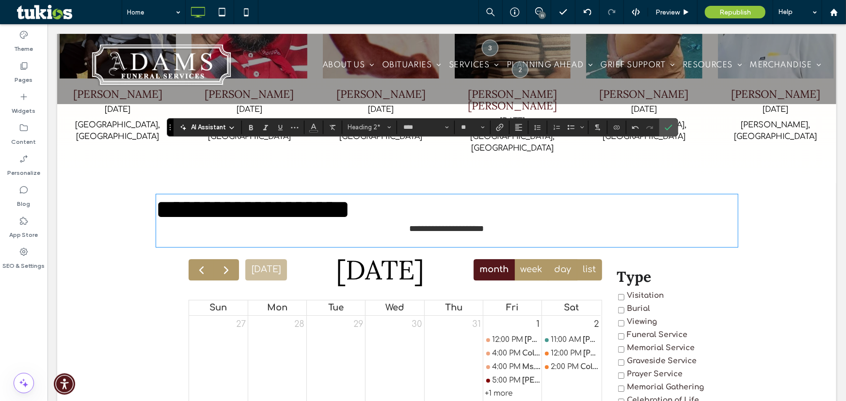
type input "****"
type input "**"
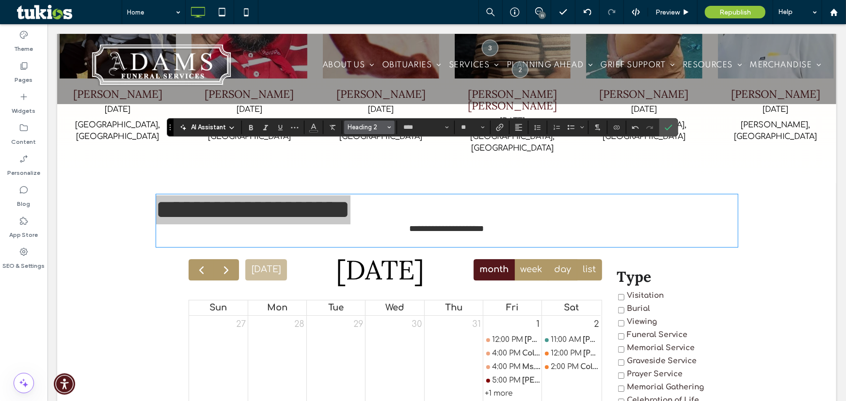
click at [382, 134] on button "Heading 2" at bounding box center [369, 128] width 50 height 14
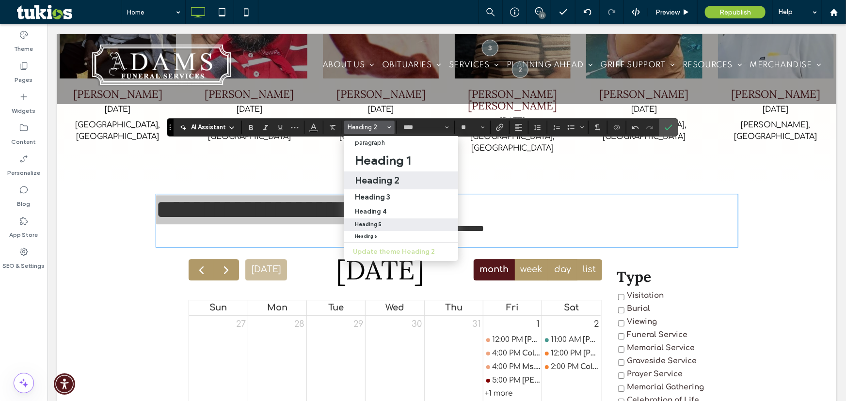
click at [374, 228] on label "Heading 5" at bounding box center [401, 225] width 114 height 13
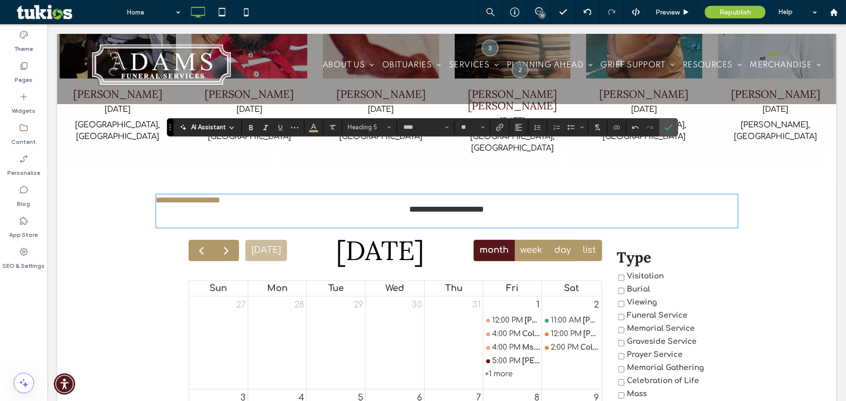
type input "*******"
type input "**"
drag, startPoint x: 499, startPoint y: 162, endPoint x: 385, endPoint y: 160, distance: 114.0
click at [385, 205] on p "**********" at bounding box center [447, 209] width 582 height 9
click at [353, 128] on span "paragraph*" at bounding box center [367, 127] width 38 height 7
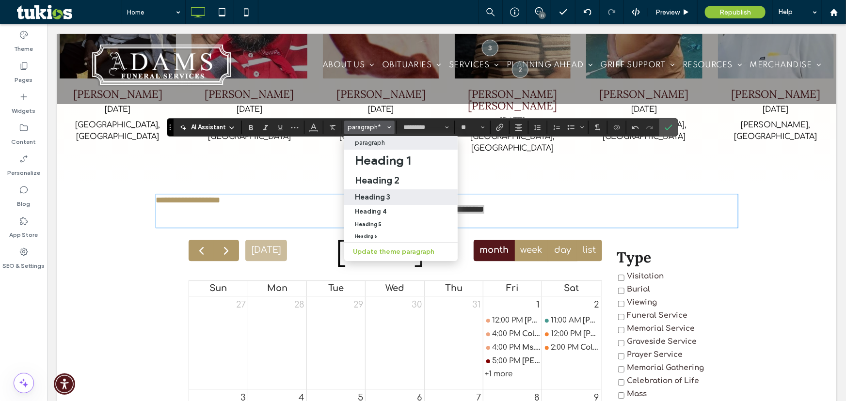
click at [388, 193] on h3 "Heading 3" at bounding box center [372, 196] width 35 height 9
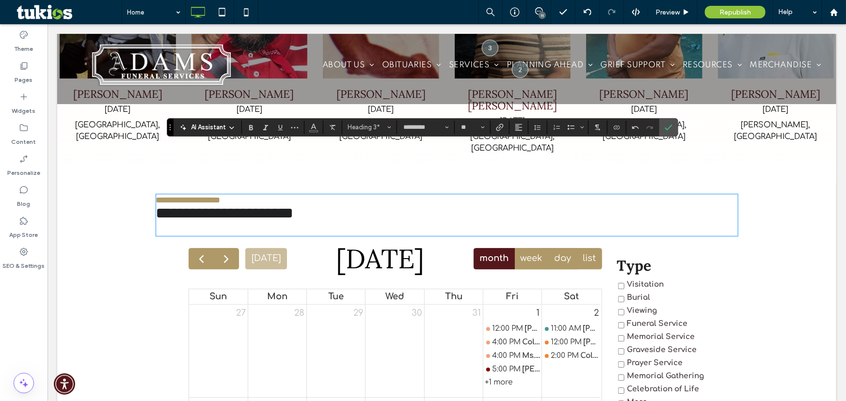
type input "****"
type input "**"
type input "*"
drag, startPoint x: 515, startPoint y: 124, endPoint x: 521, endPoint y: 129, distance: 7.5
click at [515, 125] on icon "Alignment" at bounding box center [519, 128] width 8 height 8
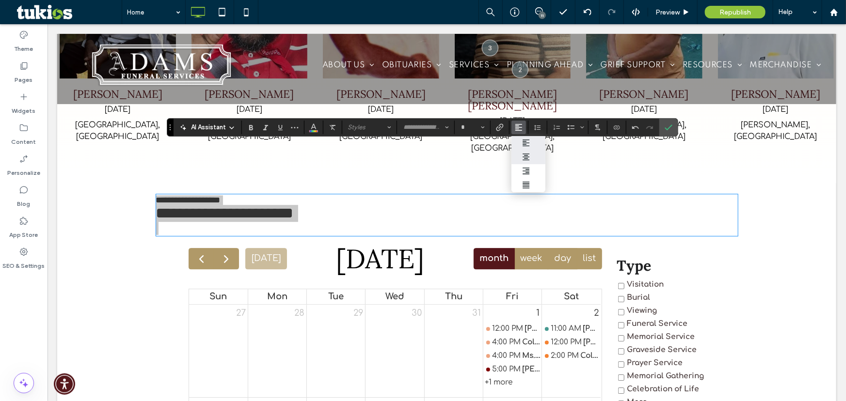
click at [523, 162] on label "ui.textEditor.alignment.center" at bounding box center [528, 157] width 34 height 14
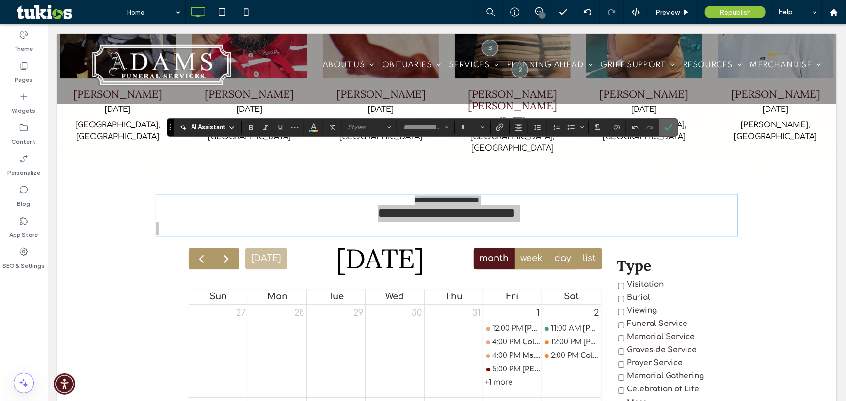
click at [665, 128] on use "Confirm" at bounding box center [669, 128] width 8 height 6
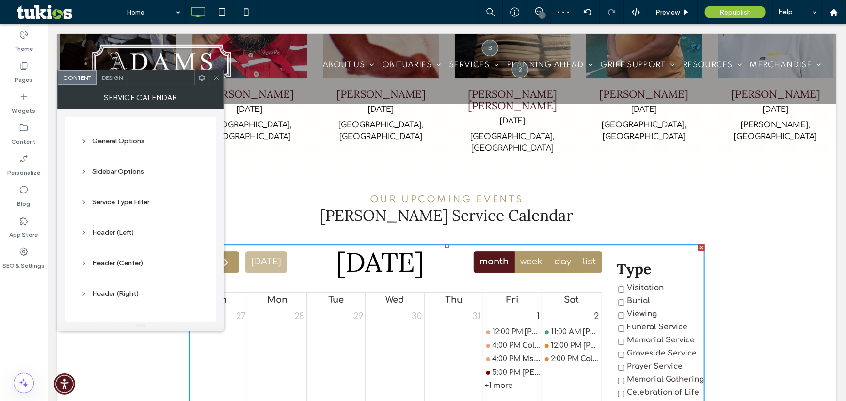
click at [357, 195] on h5 "our upcoming events" at bounding box center [447, 200] width 582 height 10
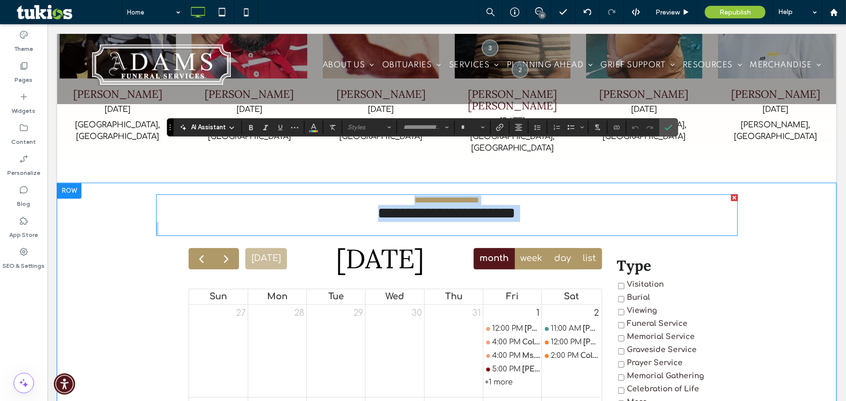
drag, startPoint x: 574, startPoint y: 157, endPoint x: 540, endPoint y: 153, distance: 34.7
click at [515, 205] on span "**********" at bounding box center [447, 213] width 138 height 16
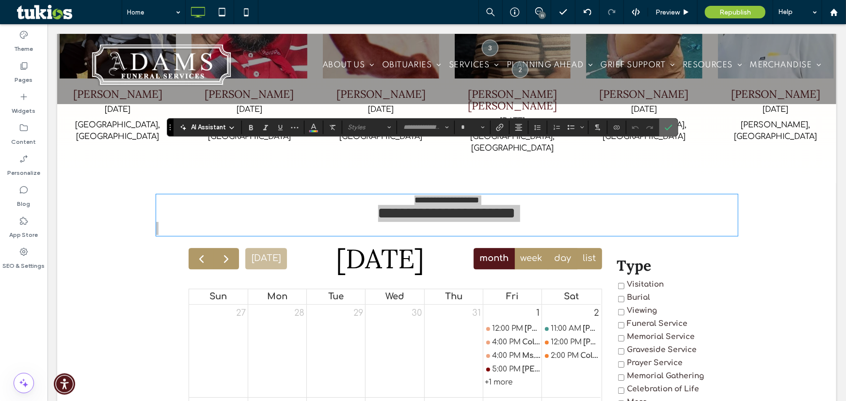
click at [661, 126] on label "Confirm" at bounding box center [668, 127] width 15 height 17
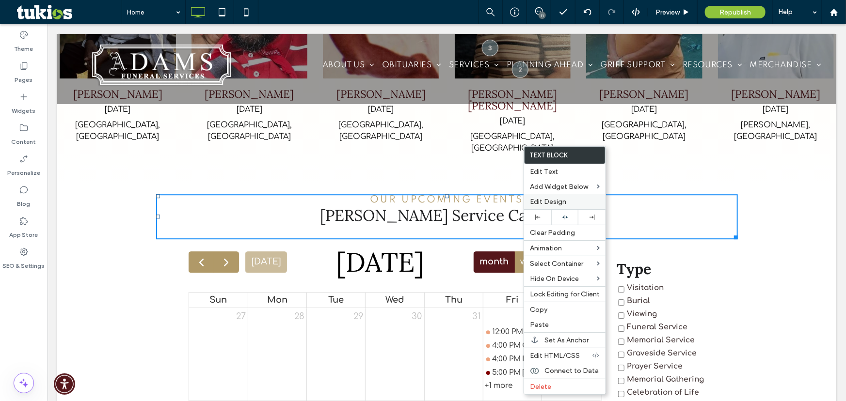
click at [564, 201] on span "Edit Design" at bounding box center [548, 202] width 36 height 8
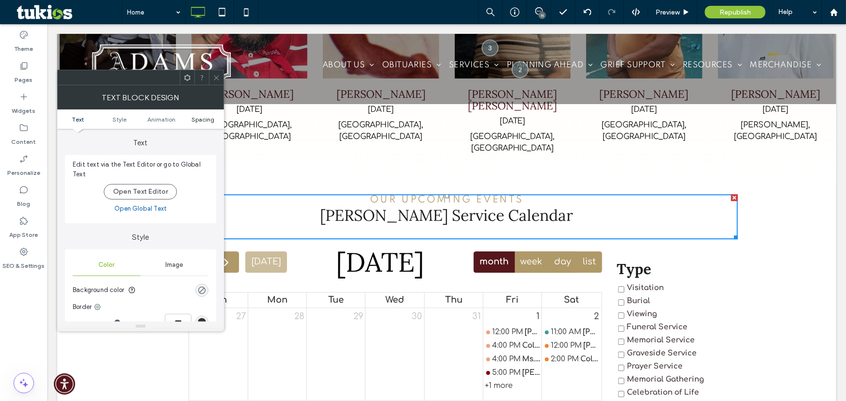
click at [216, 120] on link "Spacing" at bounding box center [203, 119] width 42 height 7
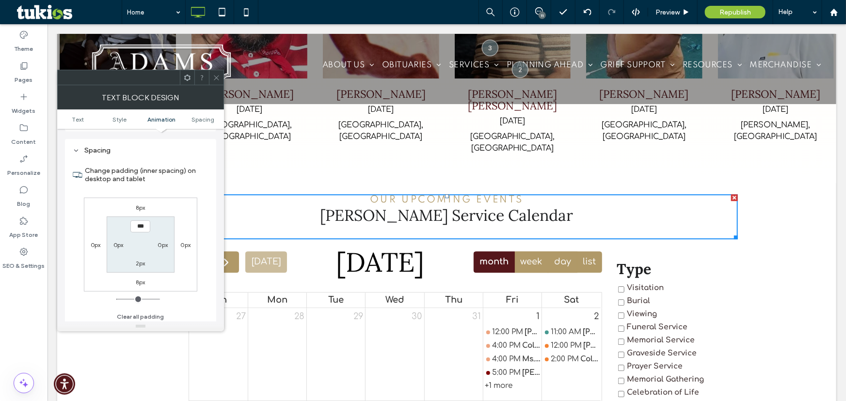
scroll to position [277, 0]
click at [142, 262] on label "2px" at bounding box center [141, 261] width 10 height 7
type input "*"
type input "***"
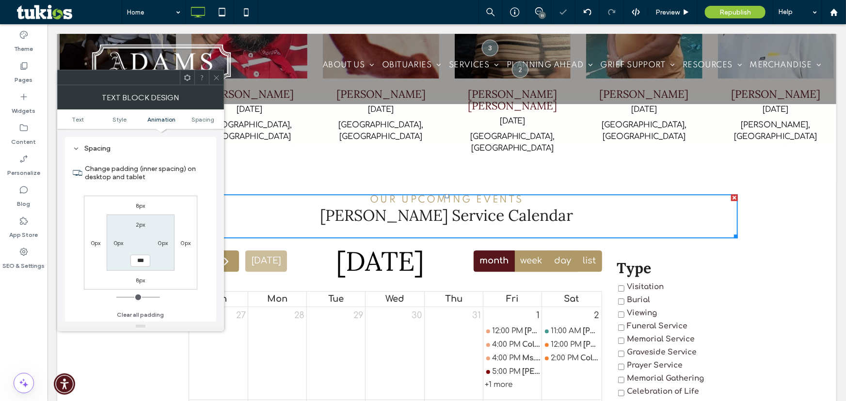
click at [136, 281] on label "8px" at bounding box center [141, 280] width 10 height 7
type input "*"
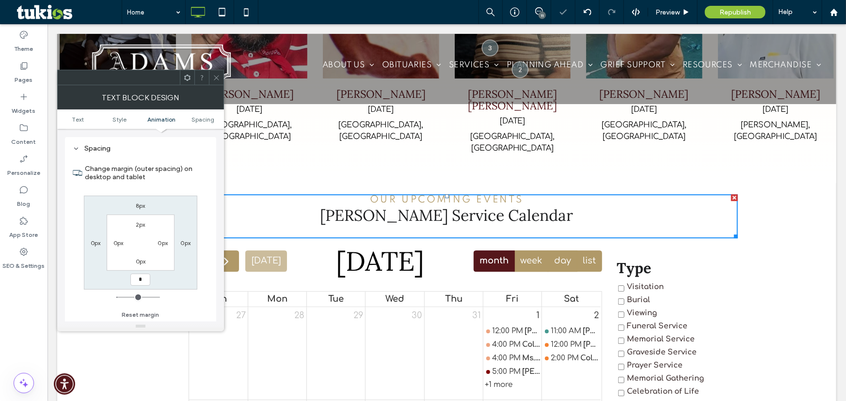
type input "*"
type input "***"
click at [181, 296] on div "Change margin (outer spacing) on desktop and tablet 8px 0px *** 0px 2px 0px 0px…" at bounding box center [141, 238] width 136 height 167
click at [212, 74] on div at bounding box center [216, 77] width 15 height 15
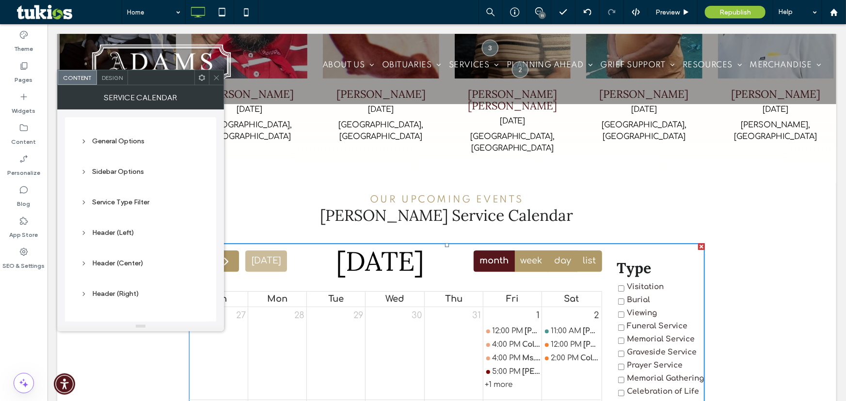
click at [109, 77] on span "Design" at bounding box center [112, 77] width 21 height 7
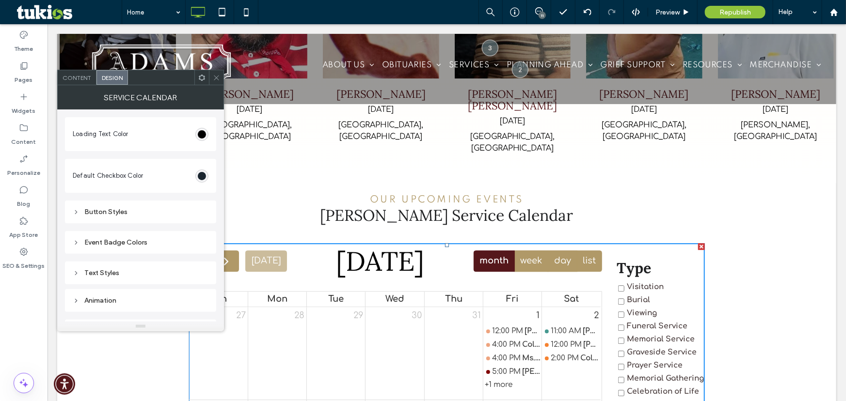
scroll to position [21, 0]
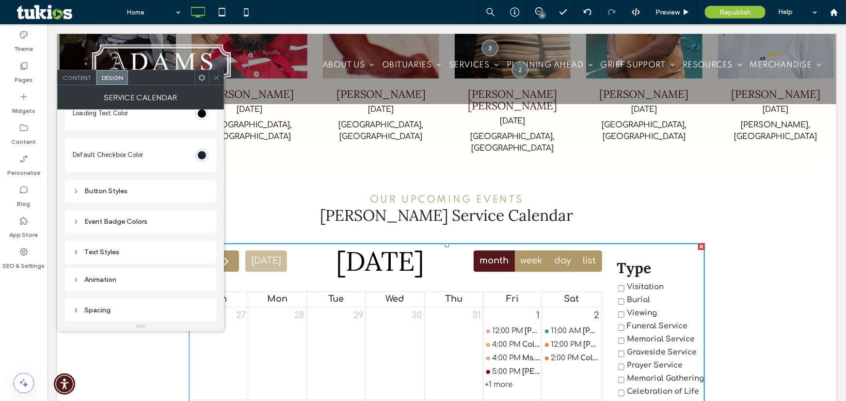
click at [148, 297] on div "Loading Text Color Default Checkbox Color Button Styles Event Badge Colors Text…" at bounding box center [140, 205] width 151 height 233
click at [151, 305] on div "Spacing" at bounding box center [141, 310] width 136 height 13
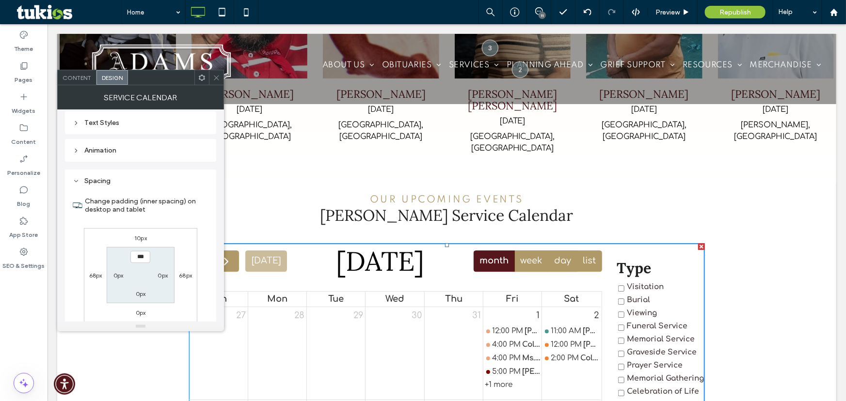
scroll to position [154, 0]
click at [137, 237] on label "10px" at bounding box center [140, 234] width 13 height 7
type input "**"
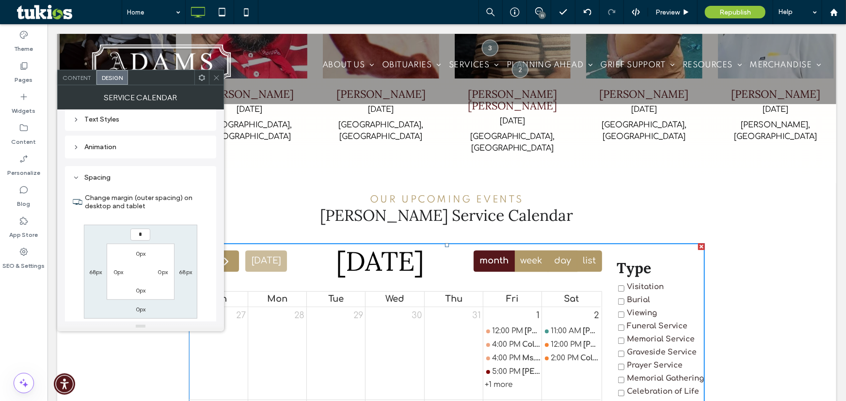
type input "*"
type input "***"
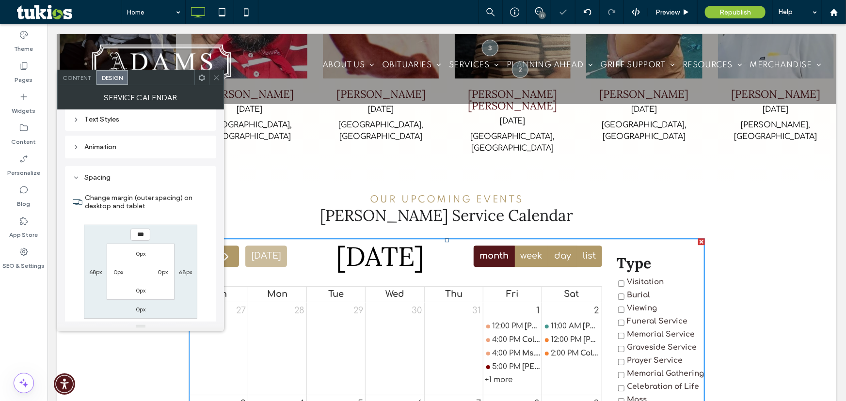
click at [180, 164] on div "Loading Text Color Default Checkbox Color Button Styles Event Badge Colors Text…" at bounding box center [140, 157] width 151 height 403
click at [218, 78] on icon at bounding box center [216, 77] width 7 height 7
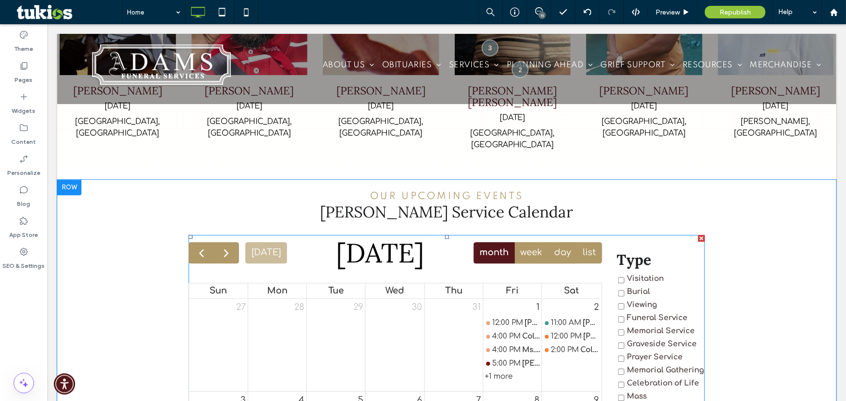
scroll to position [1260, 0]
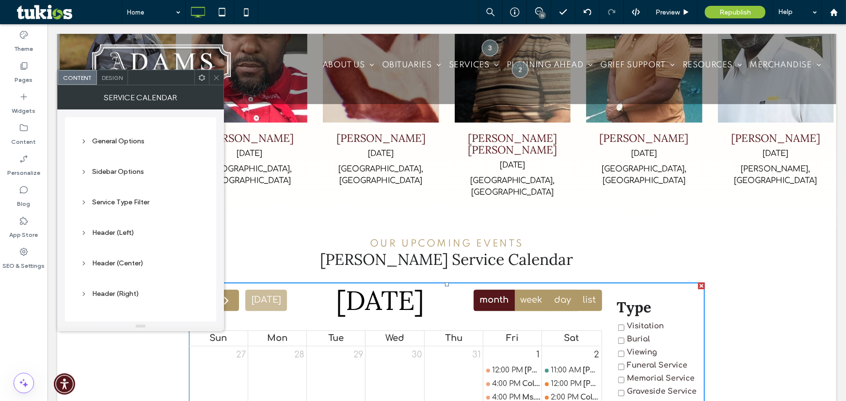
click at [117, 82] on div "Design" at bounding box center [112, 77] width 31 height 15
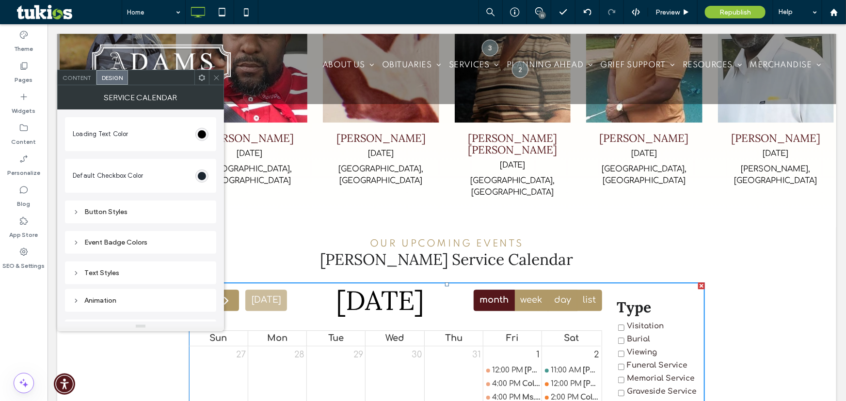
scroll to position [21, 0]
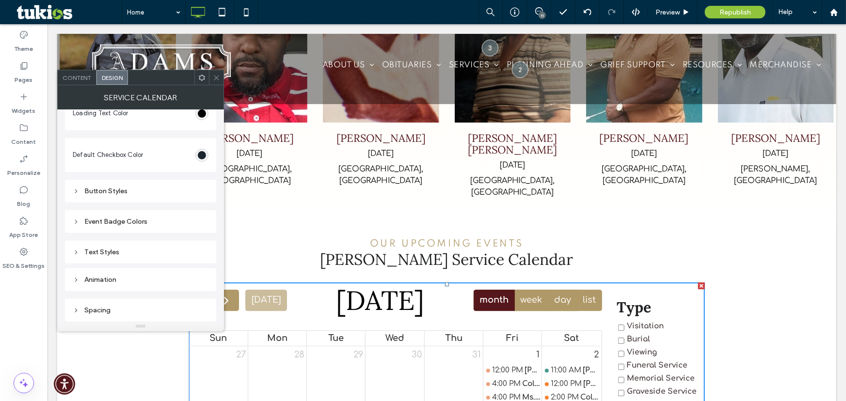
click at [136, 305] on div "Spacing" at bounding box center [141, 310] width 136 height 13
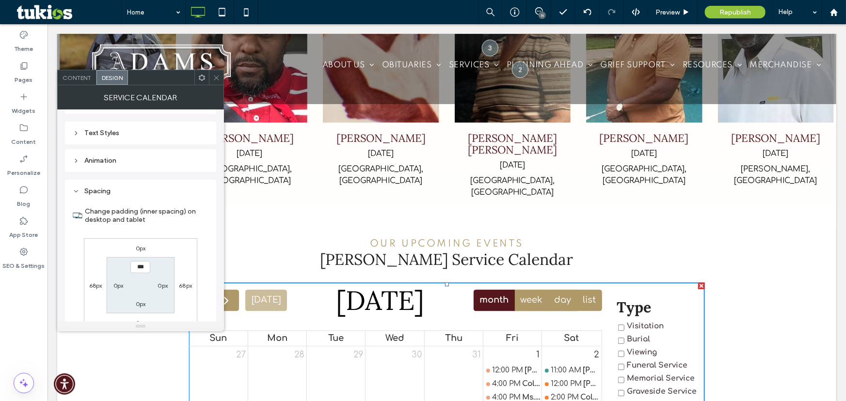
scroll to position [154, 0]
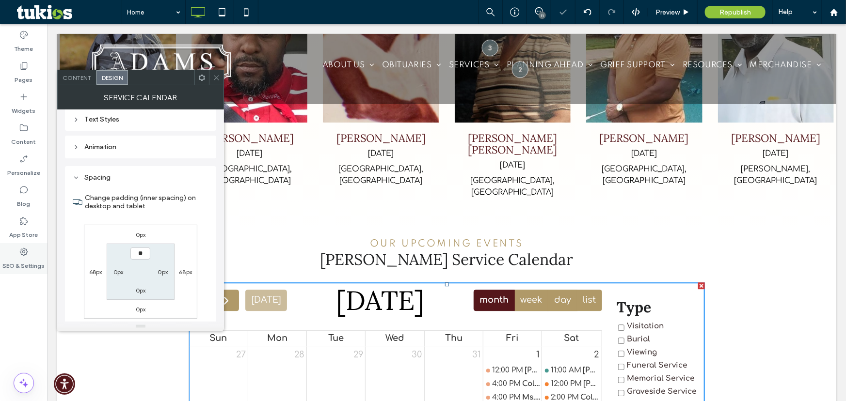
type input "****"
type input "**"
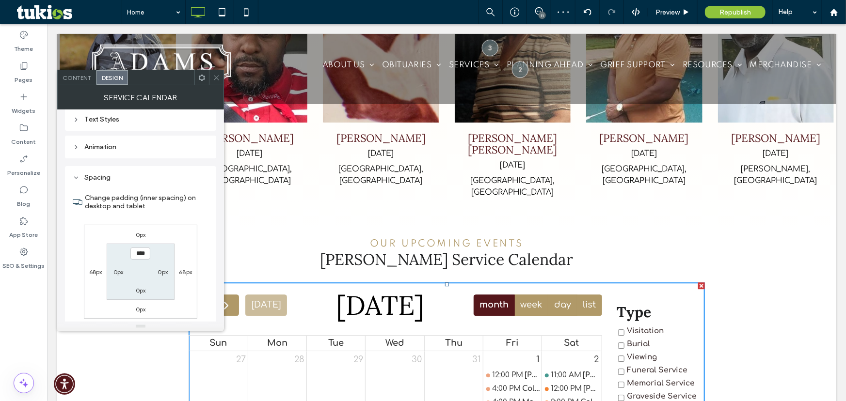
click at [219, 78] on icon at bounding box center [216, 77] width 7 height 7
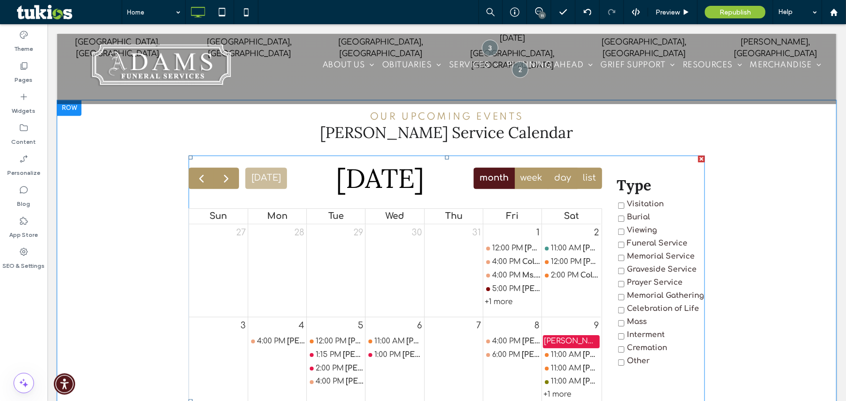
scroll to position [1391, 0]
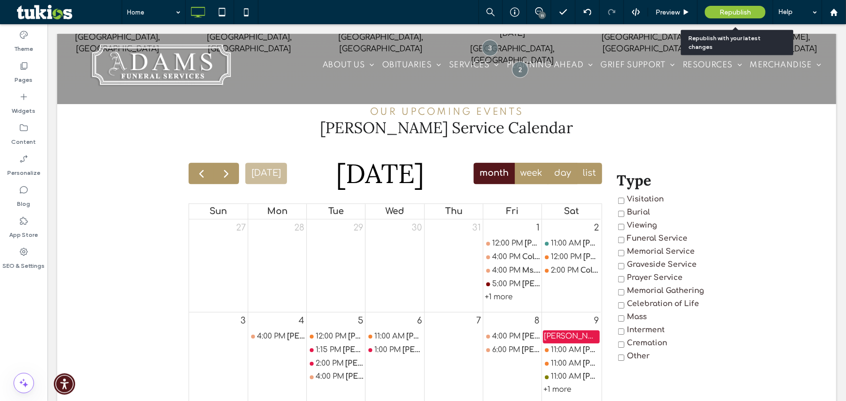
click at [758, 5] on div "Republish" at bounding box center [735, 12] width 61 height 24
click at [742, 15] on span "Republish" at bounding box center [735, 12] width 32 height 8
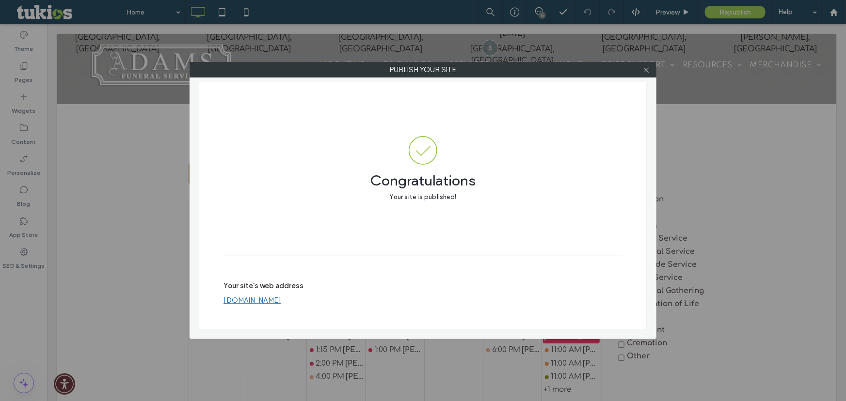
click at [253, 303] on link "[DOMAIN_NAME]" at bounding box center [253, 300] width 58 height 9
